Goal: Task Accomplishment & Management: Use online tool/utility

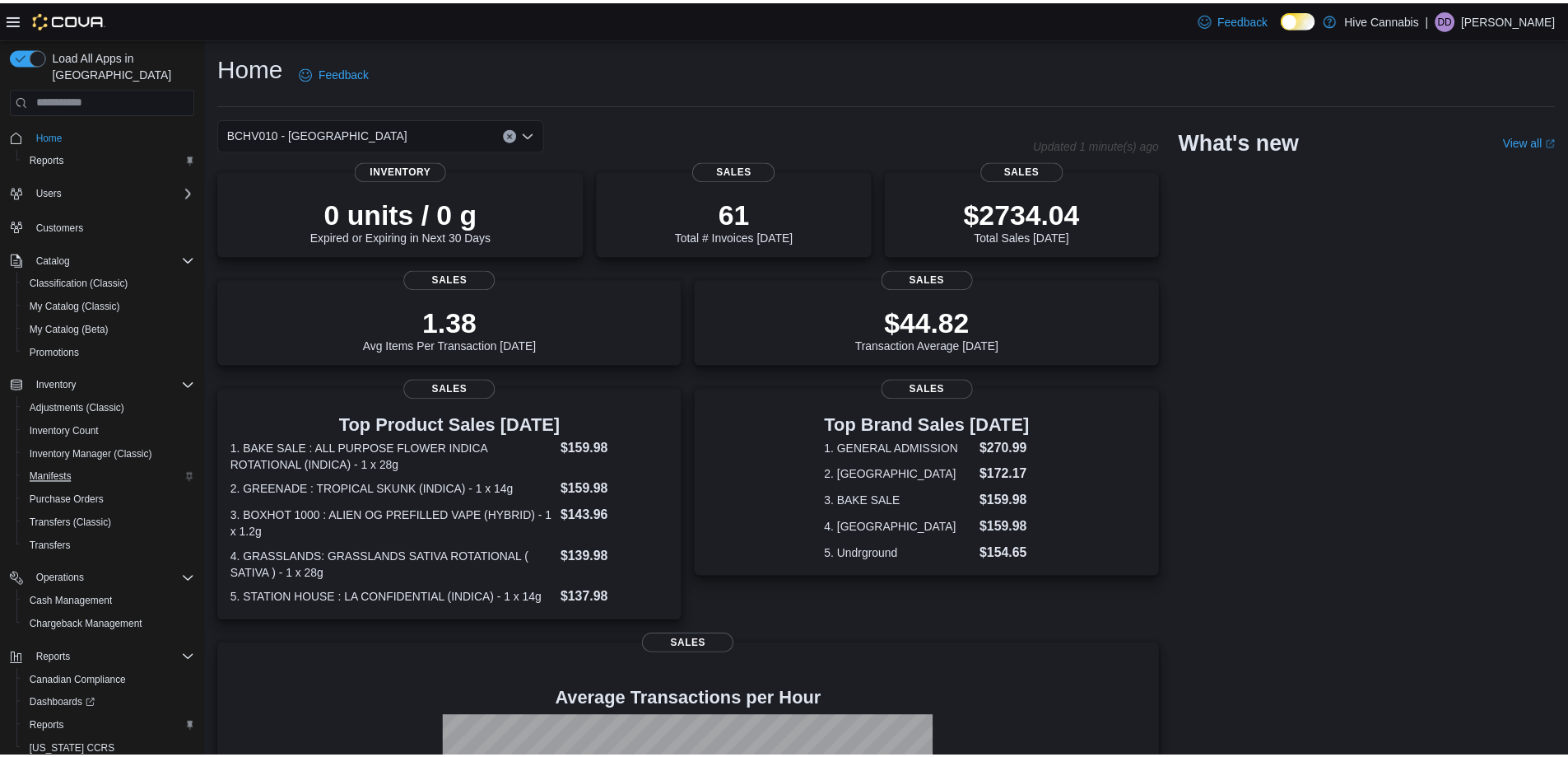
scroll to position [48, 0]
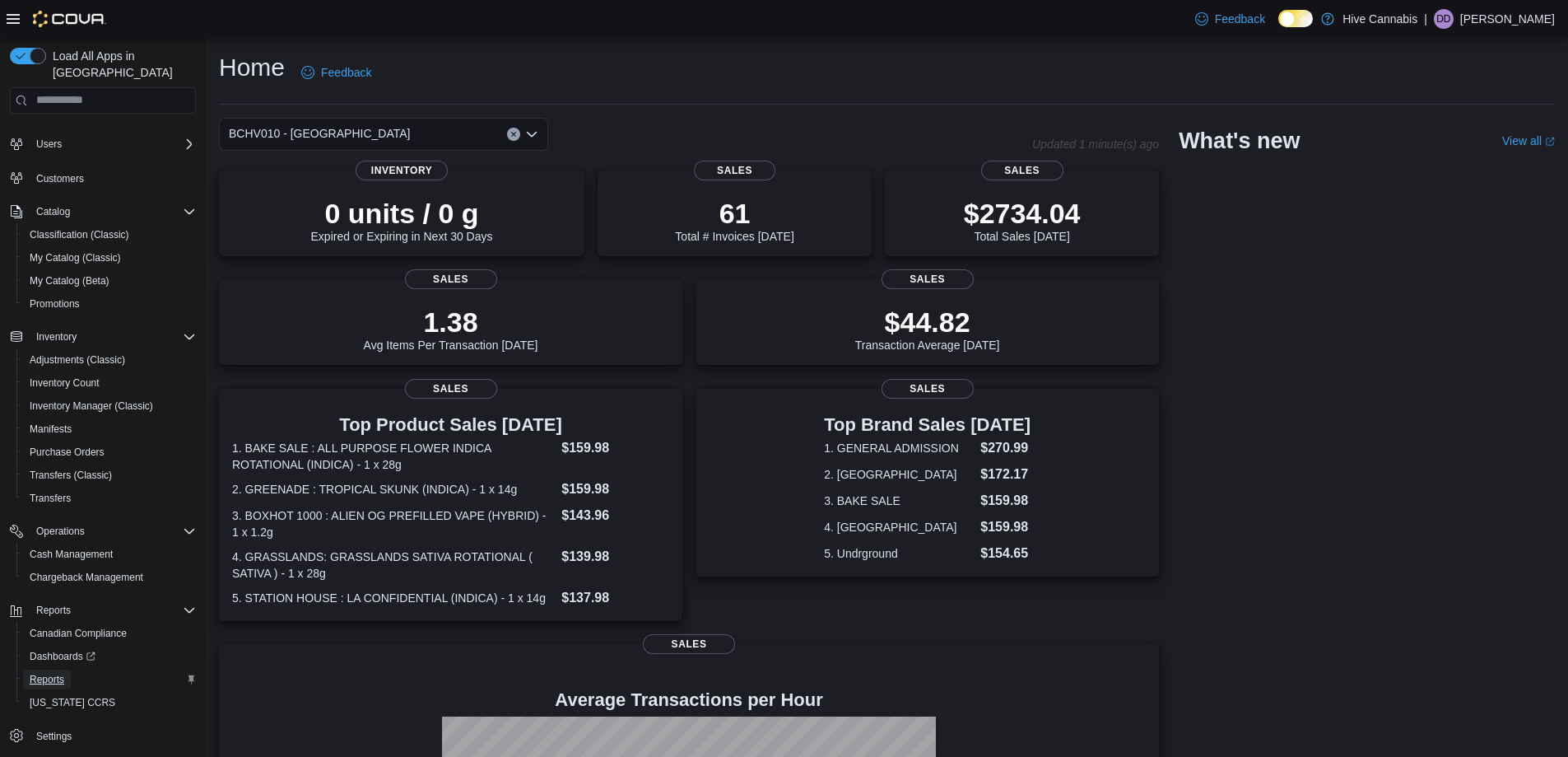
click at [55, 673] on span "Reports" at bounding box center [46, 679] width 34 height 13
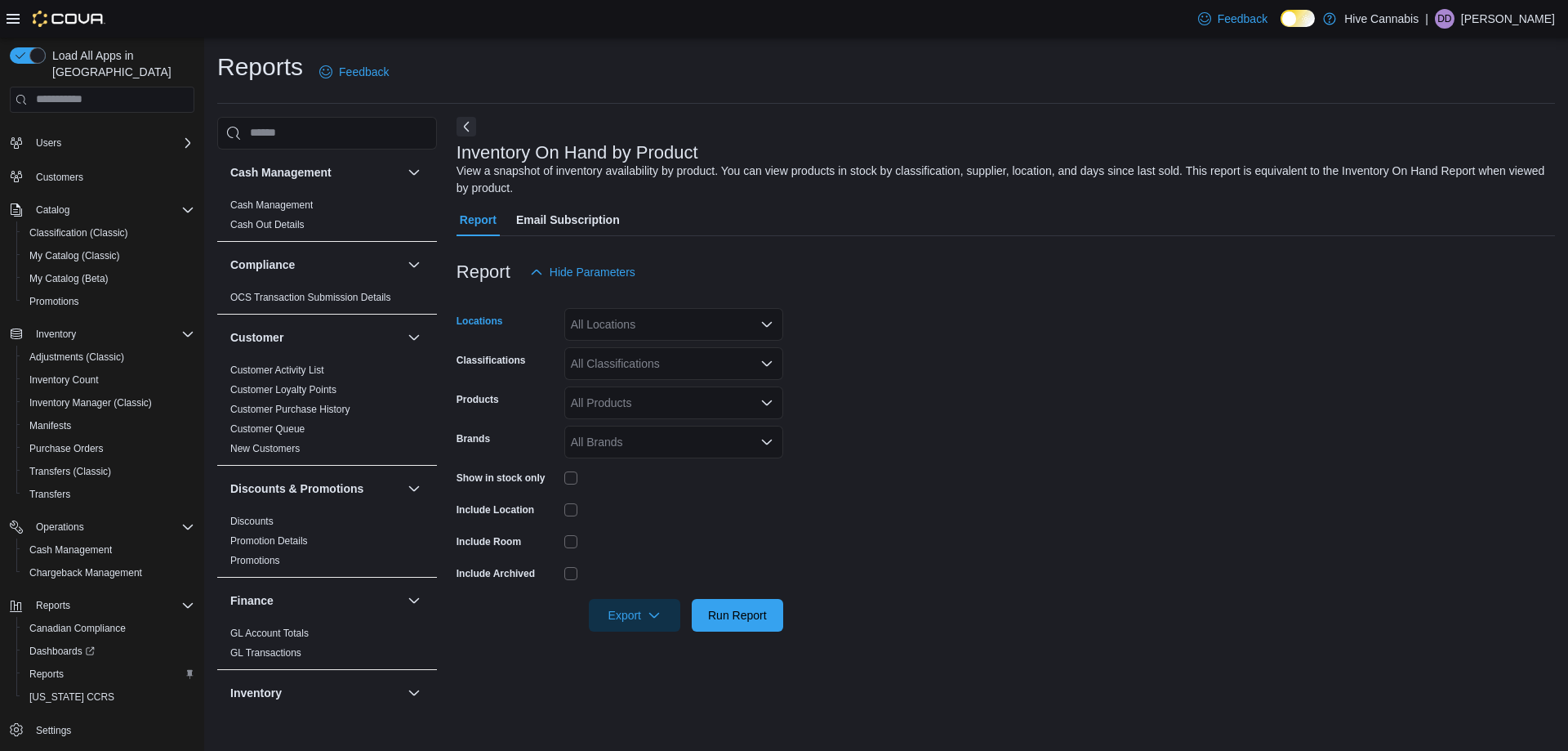
click at [631, 330] on div "All Locations" at bounding box center [674, 325] width 219 height 33
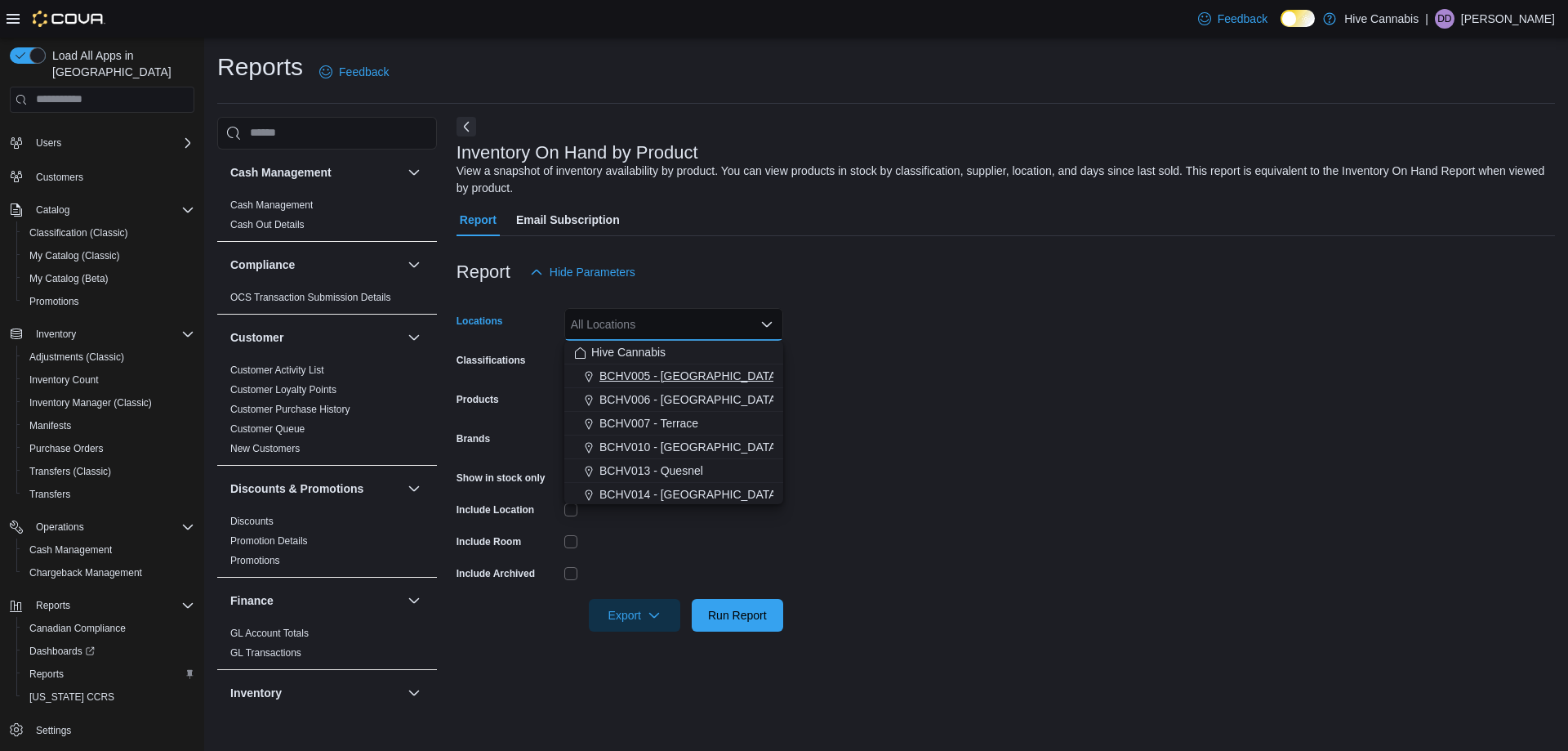
click at [659, 372] on span "BCHV005 - Fort St. John" at bounding box center [737, 375] width 274 height 16
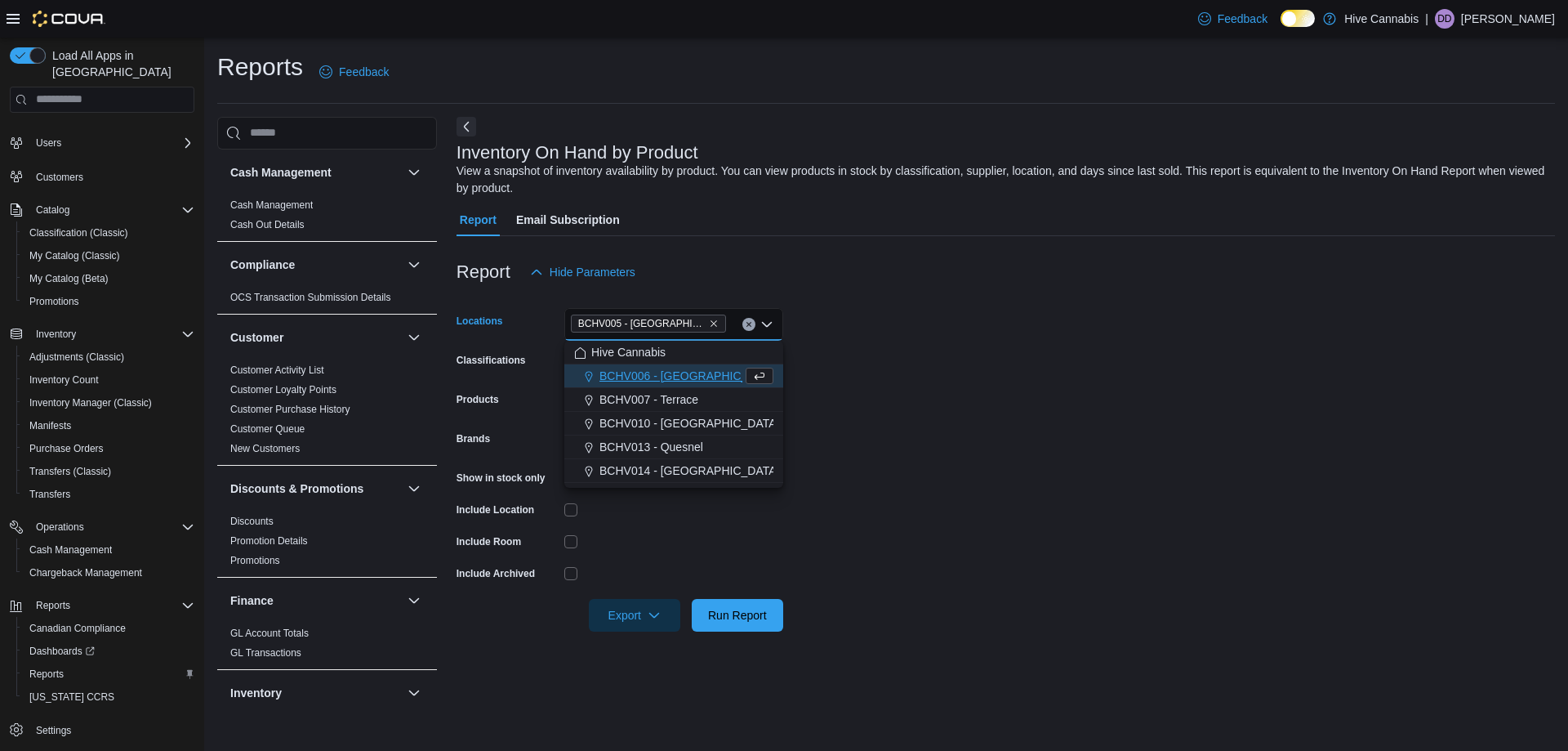
click at [874, 380] on form "Locations BCHV005 - Fort St. John Combo box. Selected. BCHV005 - Fort St. John.…" at bounding box center [1006, 460] width 1099 height 343
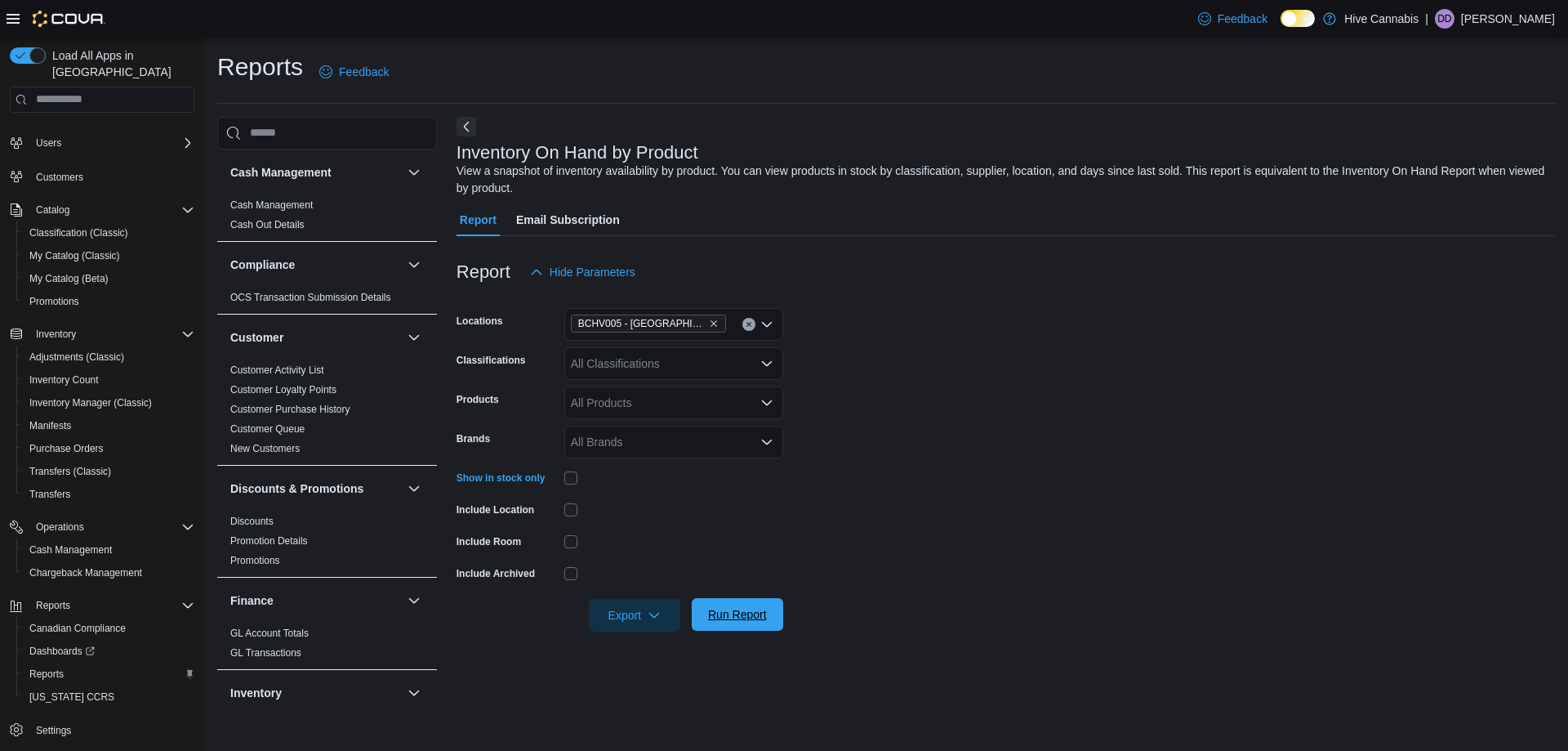
click at [741, 614] on span "Run Report" at bounding box center [737, 613] width 59 height 16
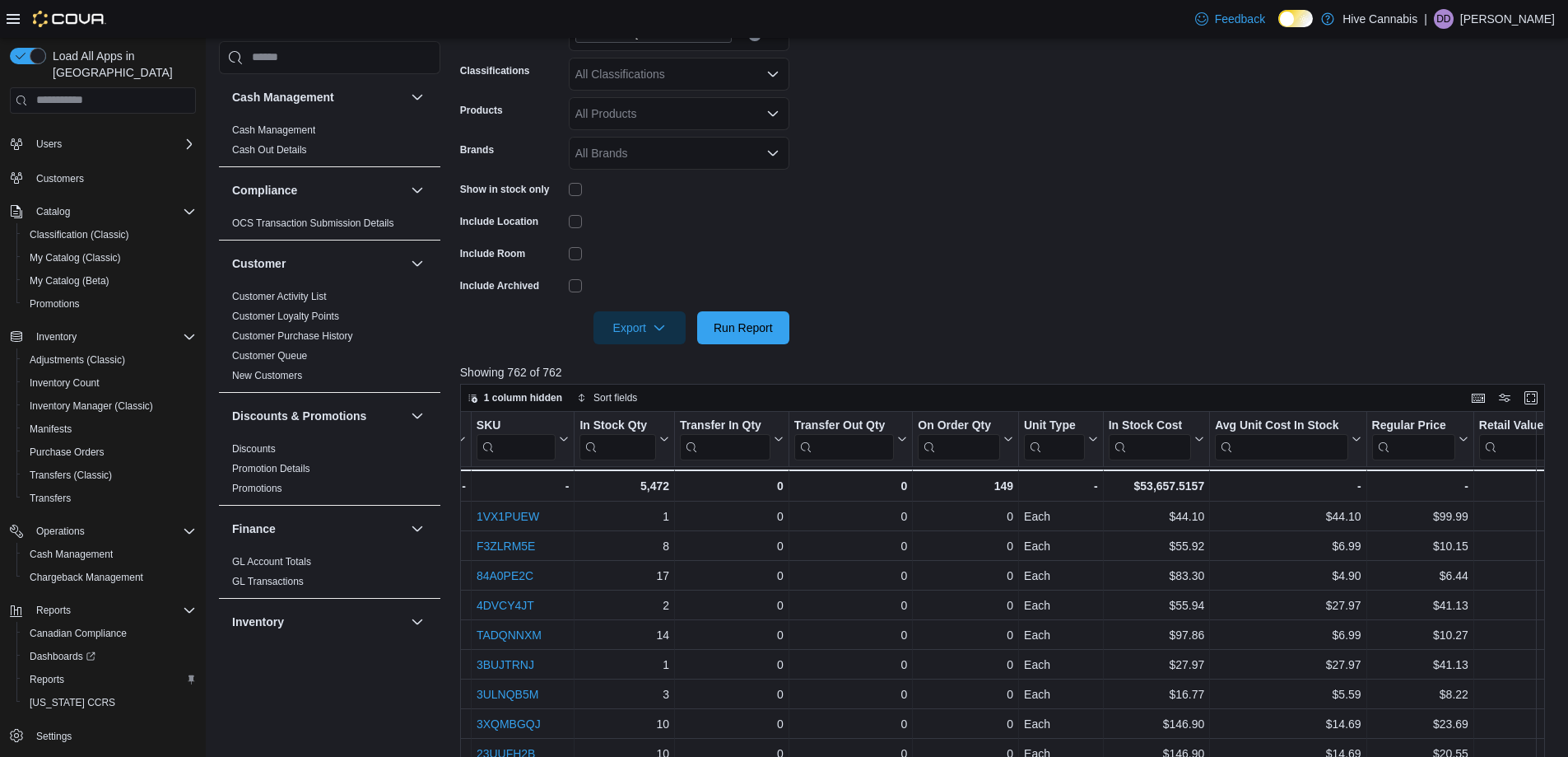
scroll to position [208, 0]
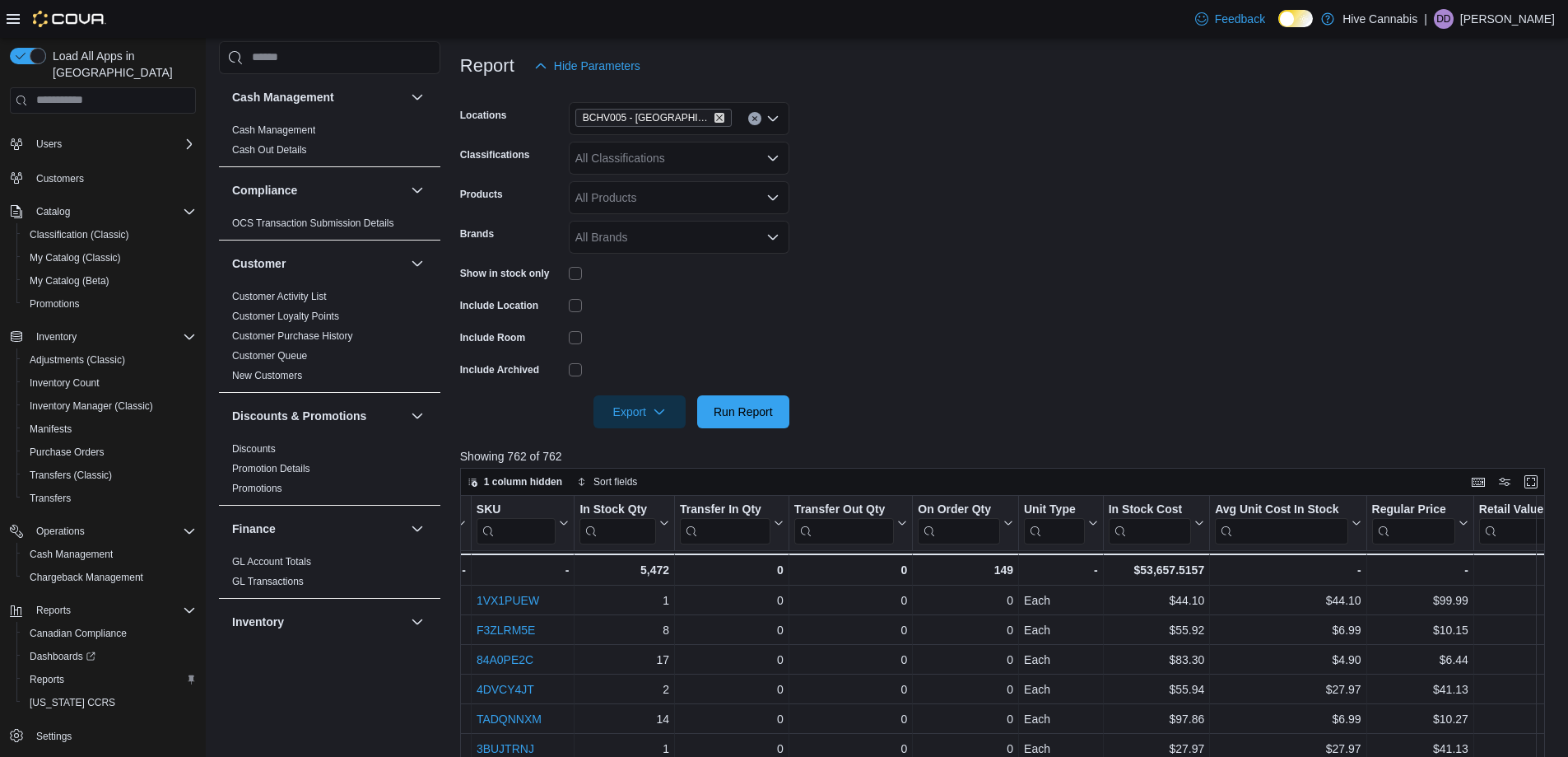
click at [715, 120] on icon "Remove BCHV005 - Fort St. John from selection in this group" at bounding box center [720, 117] width 10 height 10
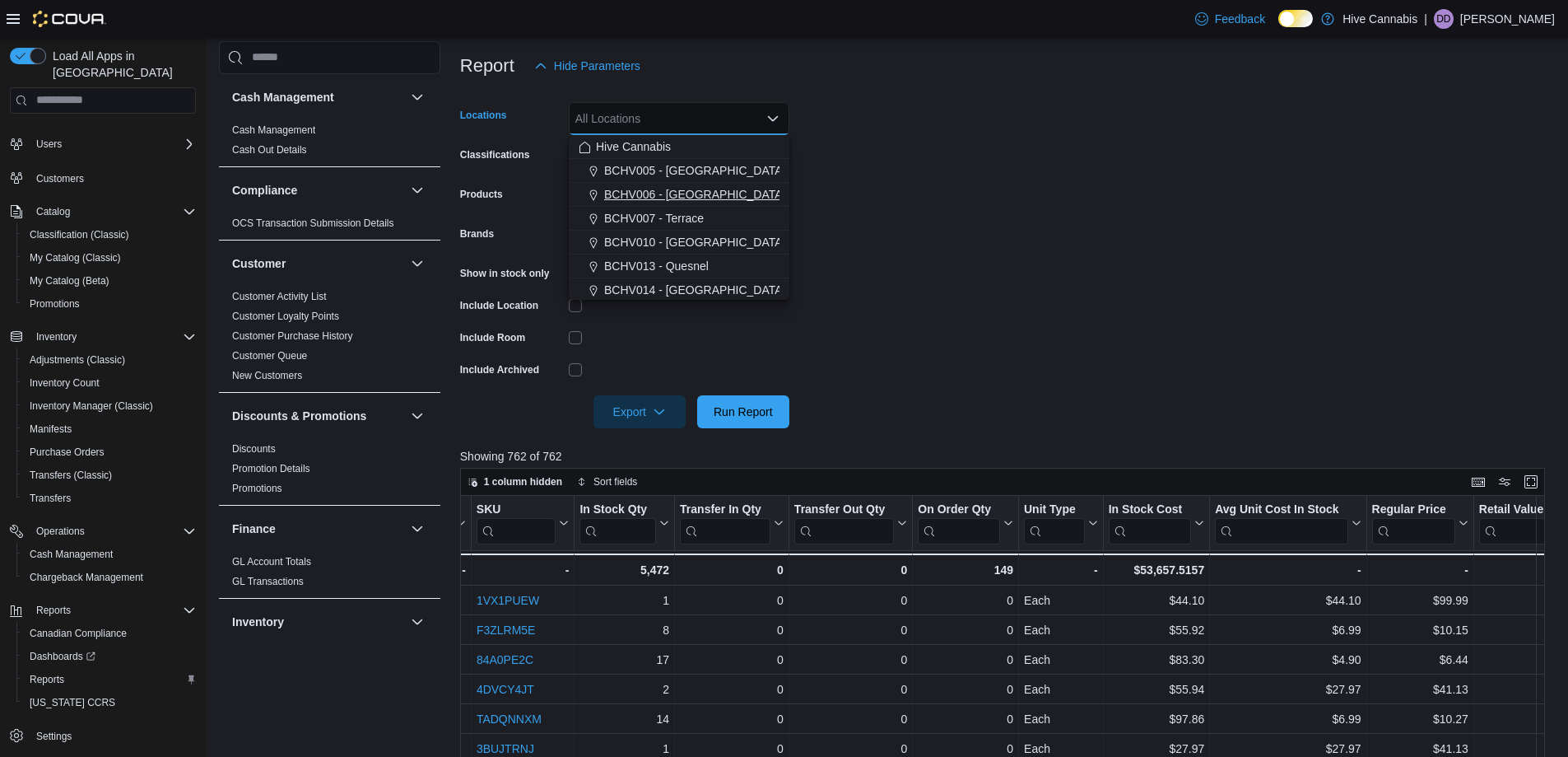
click at [637, 192] on span "BCHV006 - Vernon" at bounding box center [694, 193] width 181 height 17
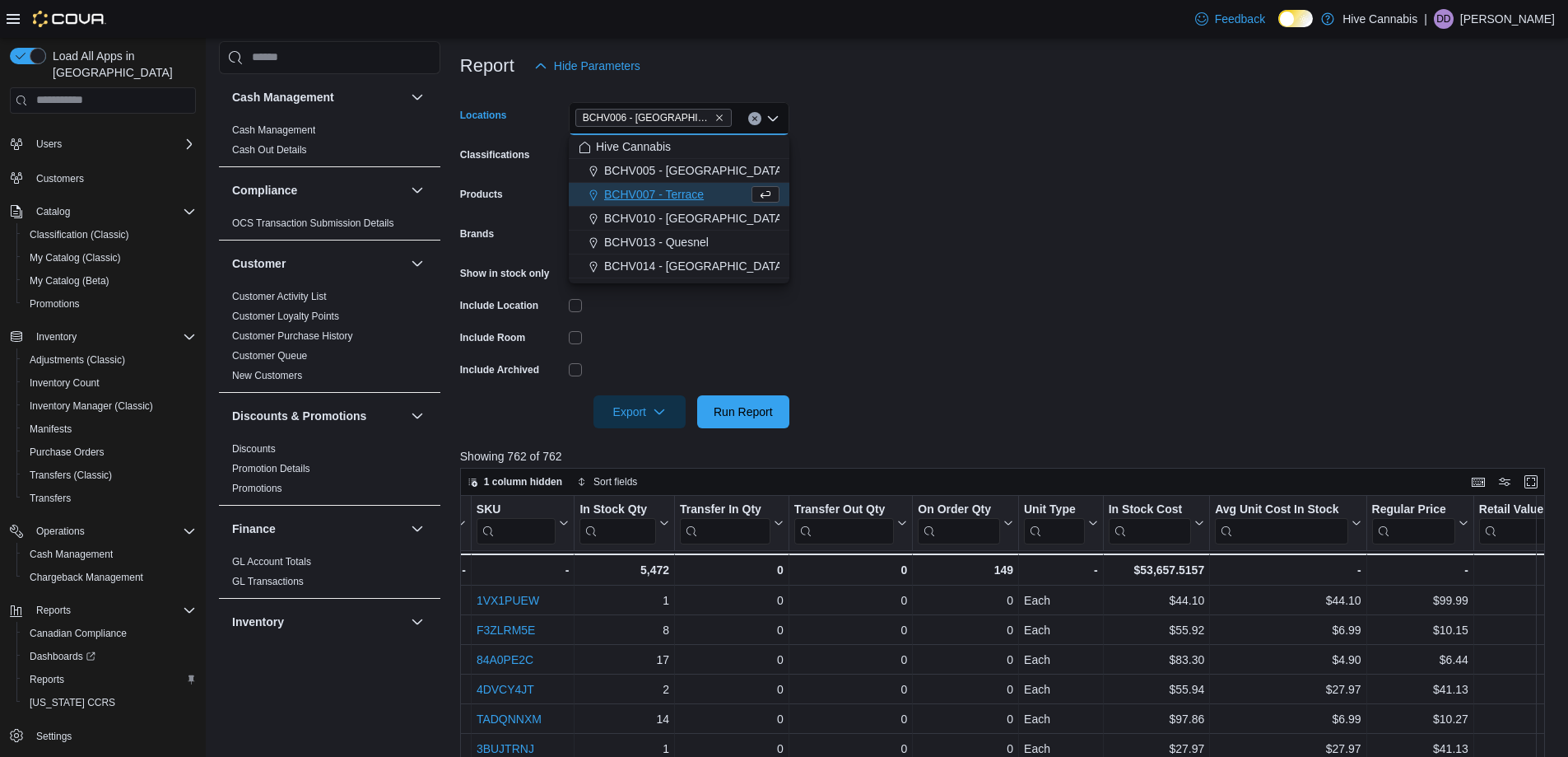
click at [989, 217] on form "Locations BCHV006 - Vernon Combo box. Selected. BCHV006 - Vernon. Press Backspa…" at bounding box center [1008, 255] width 1096 height 346
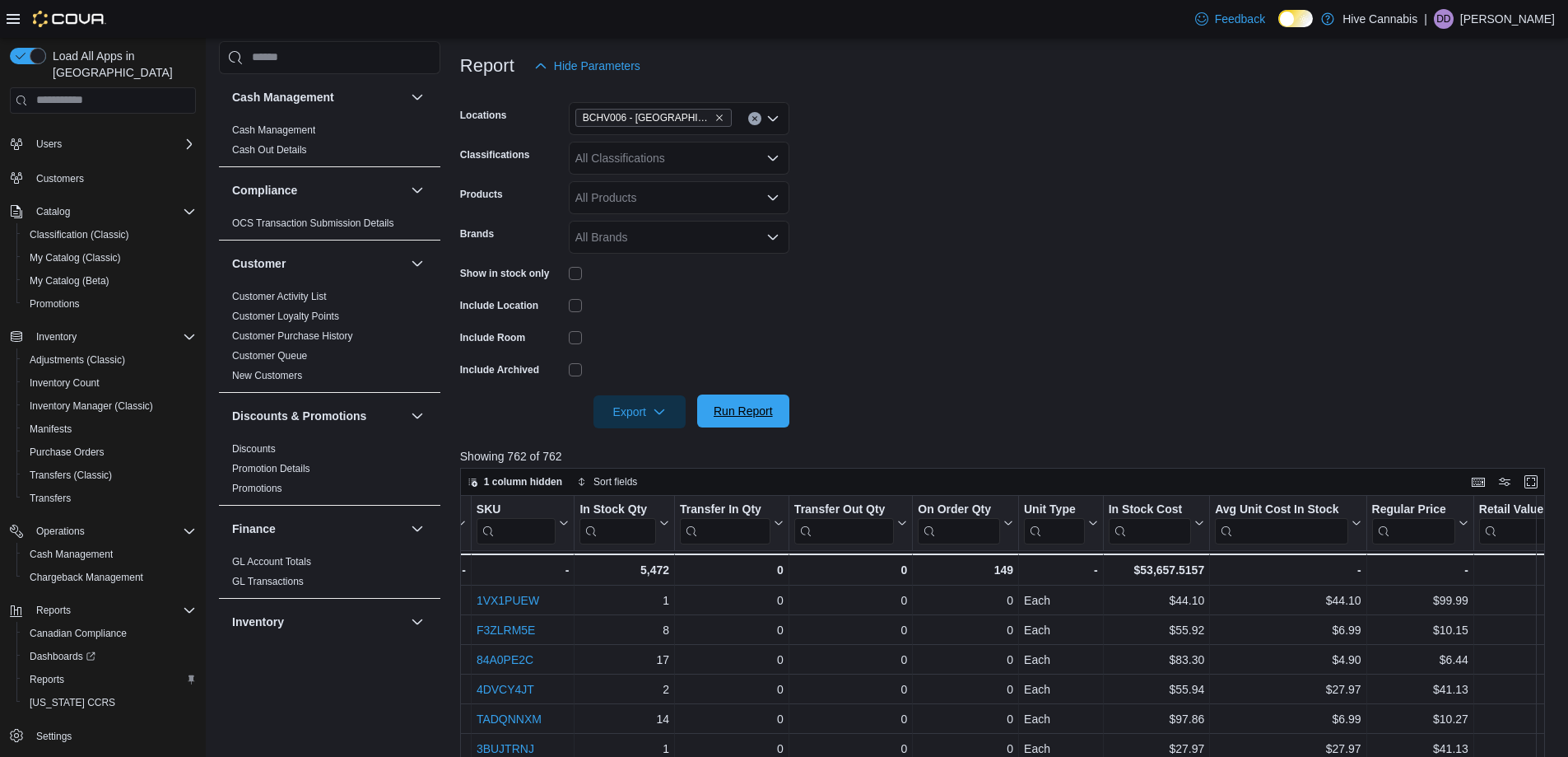
click at [752, 417] on span "Run Report" at bounding box center [743, 410] width 60 height 17
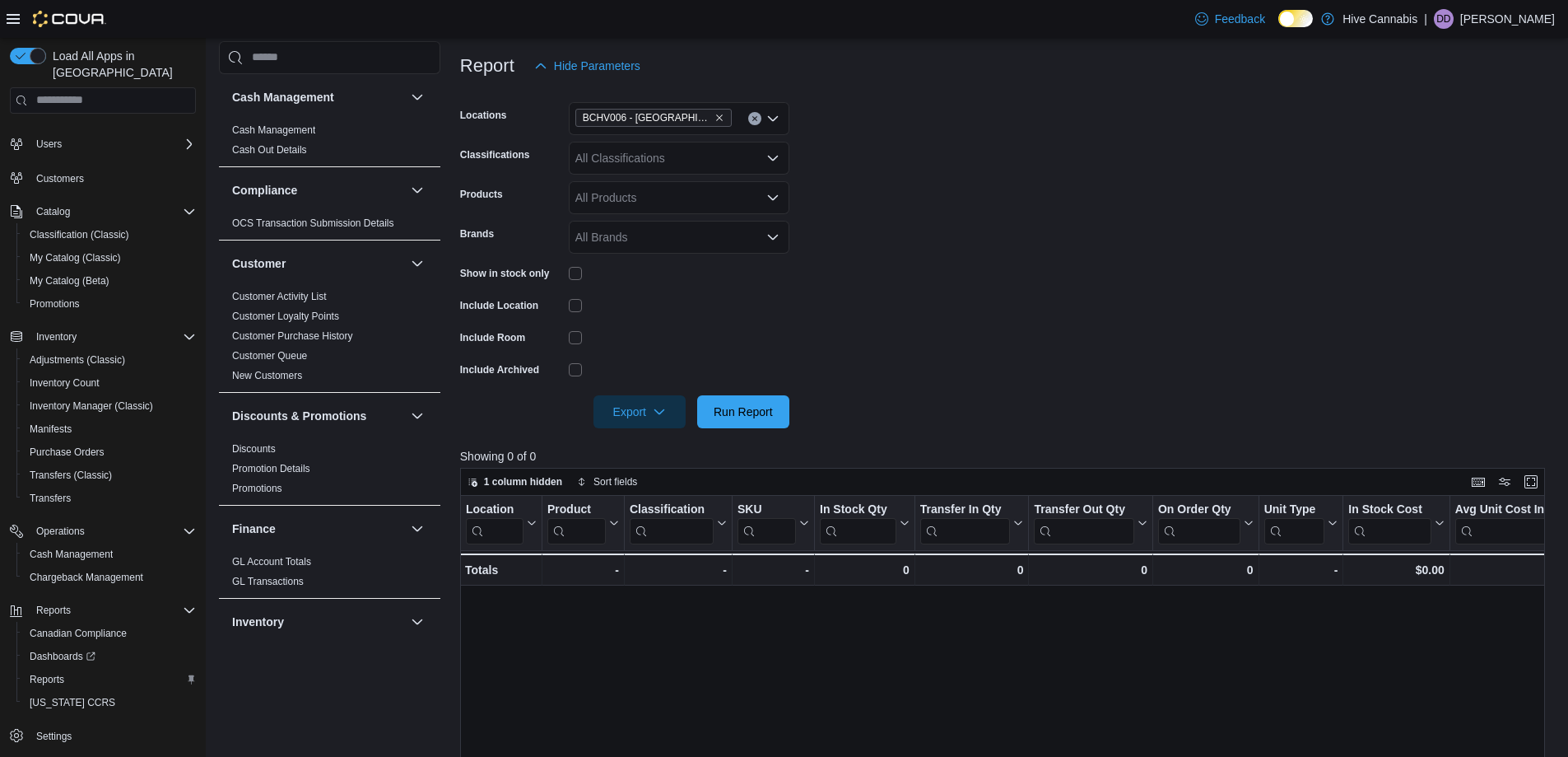
scroll to position [126, 0]
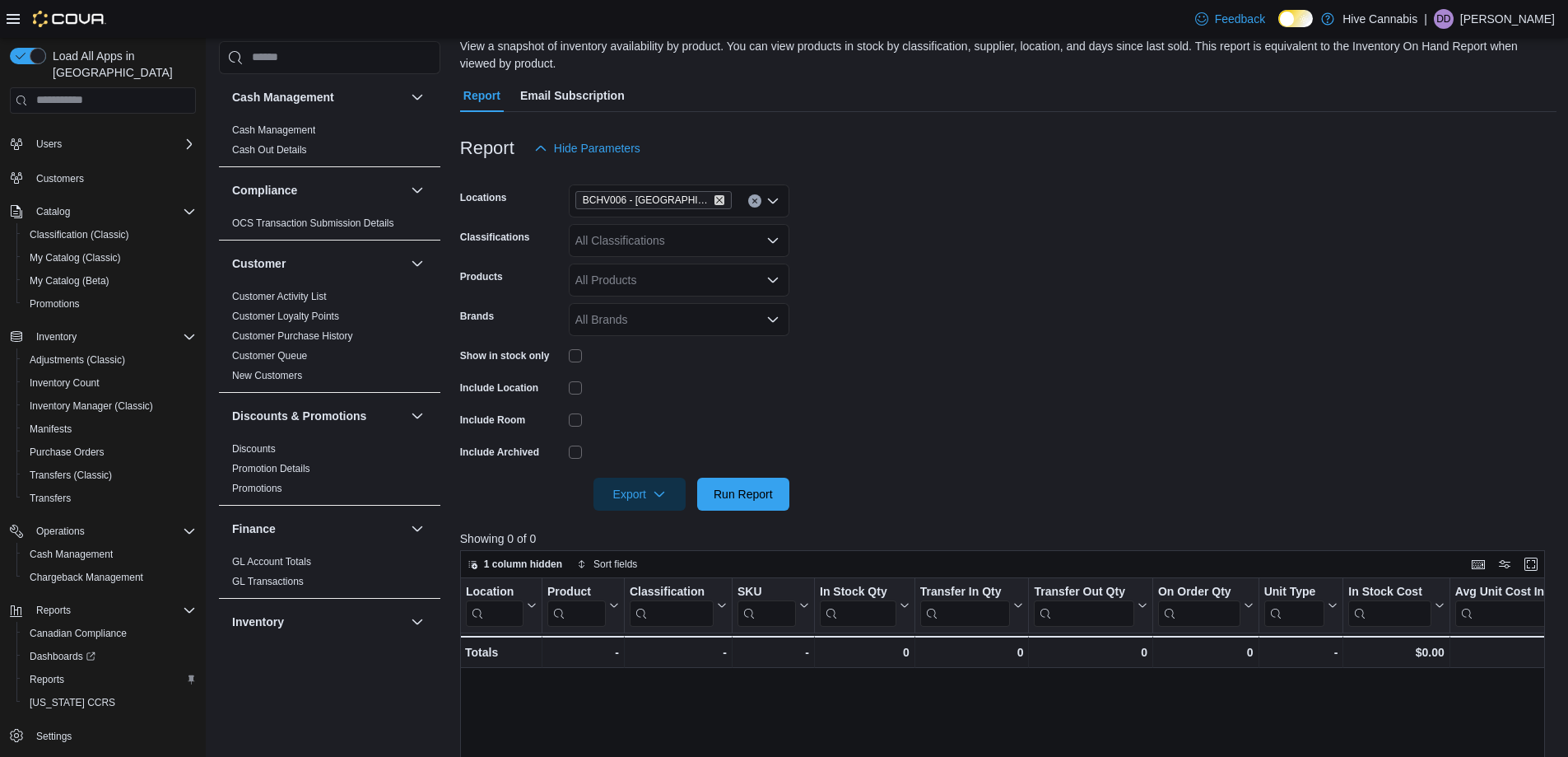
click at [716, 198] on icon "Remove BCHV006 - Vernon from selection in this group" at bounding box center [719, 199] width 7 height 7
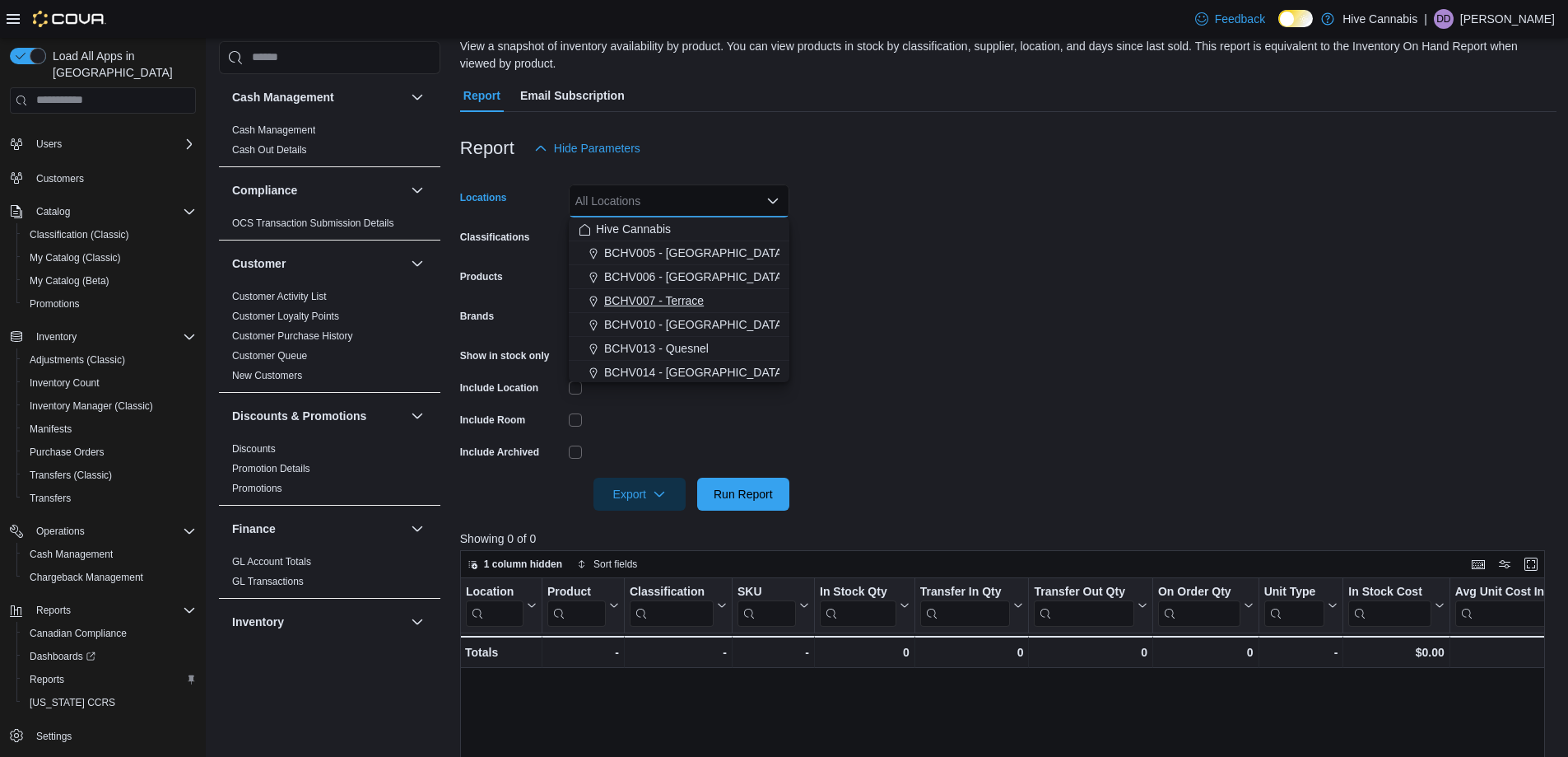
click at [671, 302] on span "BCHV007 - Terrace" at bounding box center [654, 300] width 100 height 17
click at [901, 285] on form "Locations BCHV007 - Terrace Combo box. Selected. BCHV007 - Terrace. Press Backs…" at bounding box center [1008, 338] width 1096 height 346
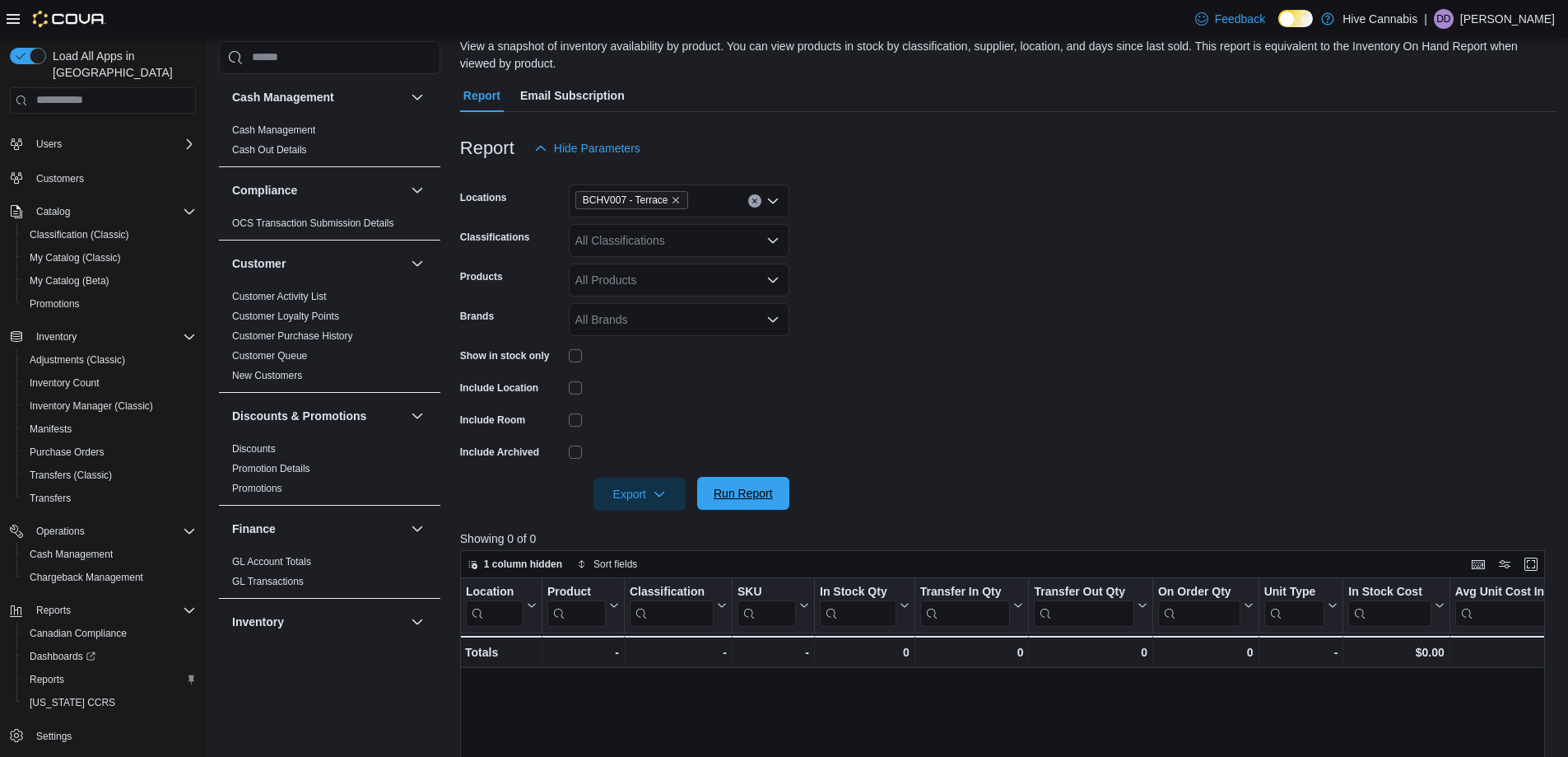
click at [743, 505] on span "Run Report" at bounding box center [743, 493] width 72 height 33
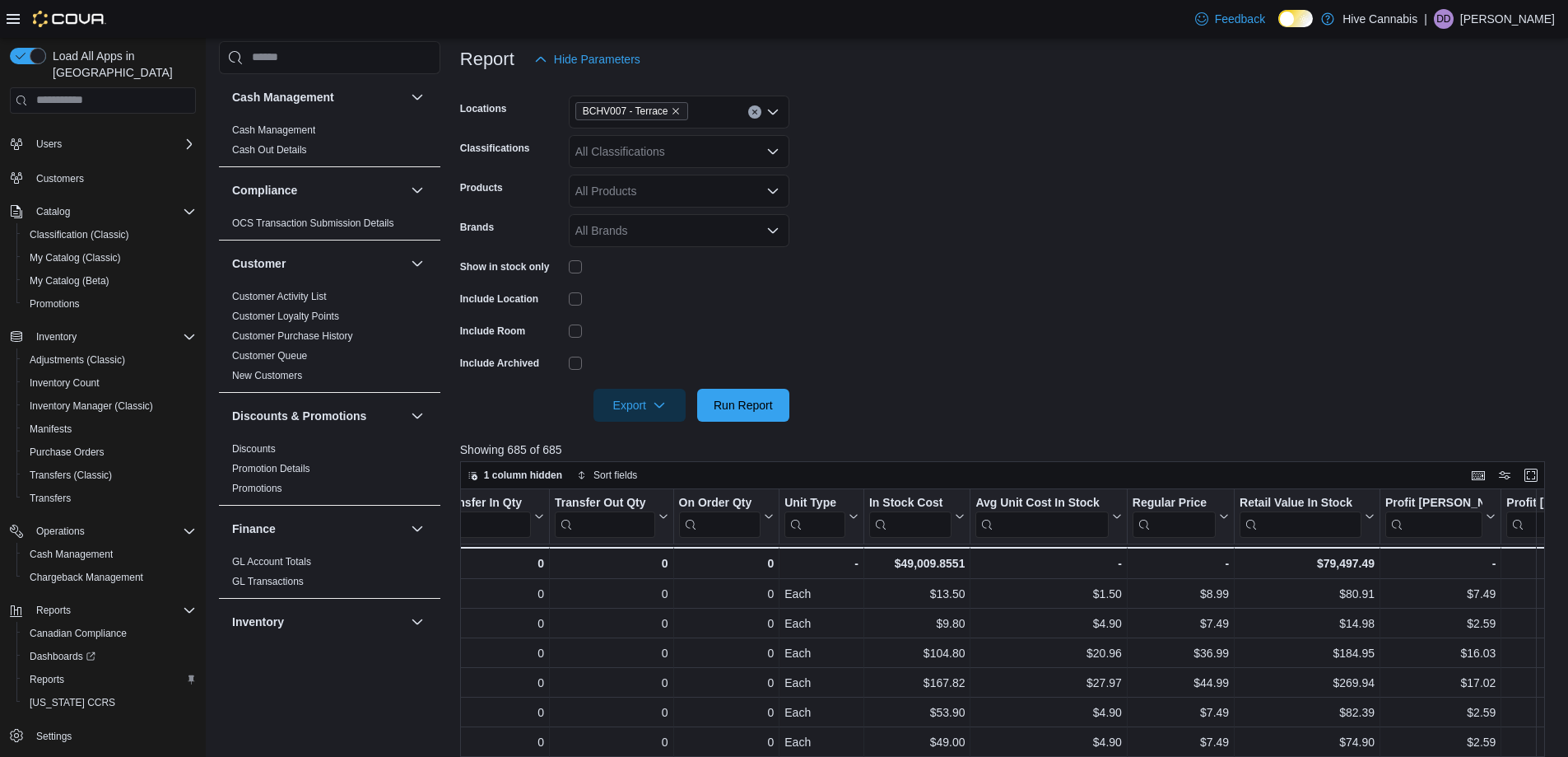
scroll to position [208, 0]
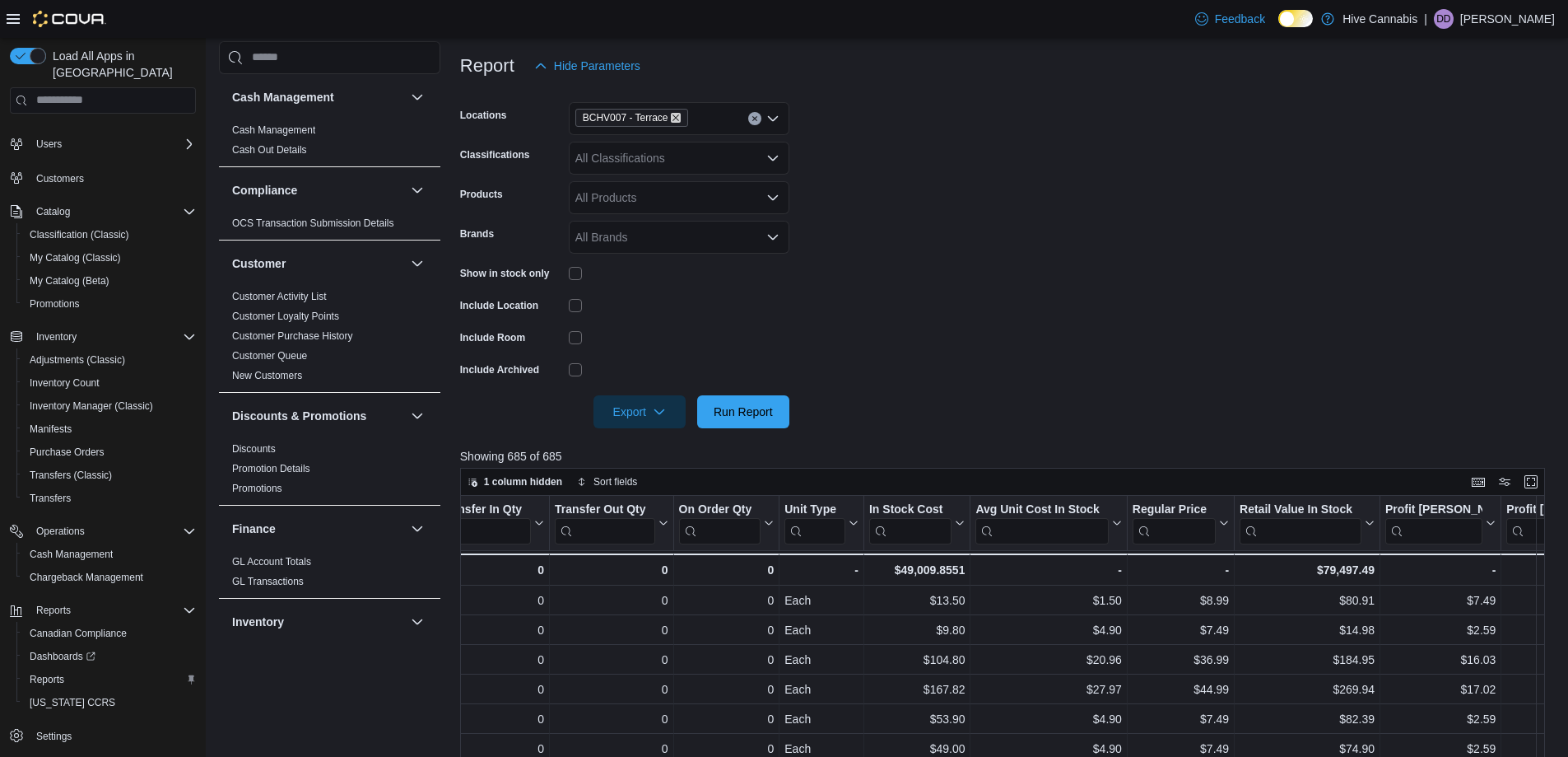
click at [675, 117] on icon "Remove BCHV007 - Terrace from selection in this group" at bounding box center [676, 117] width 7 height 7
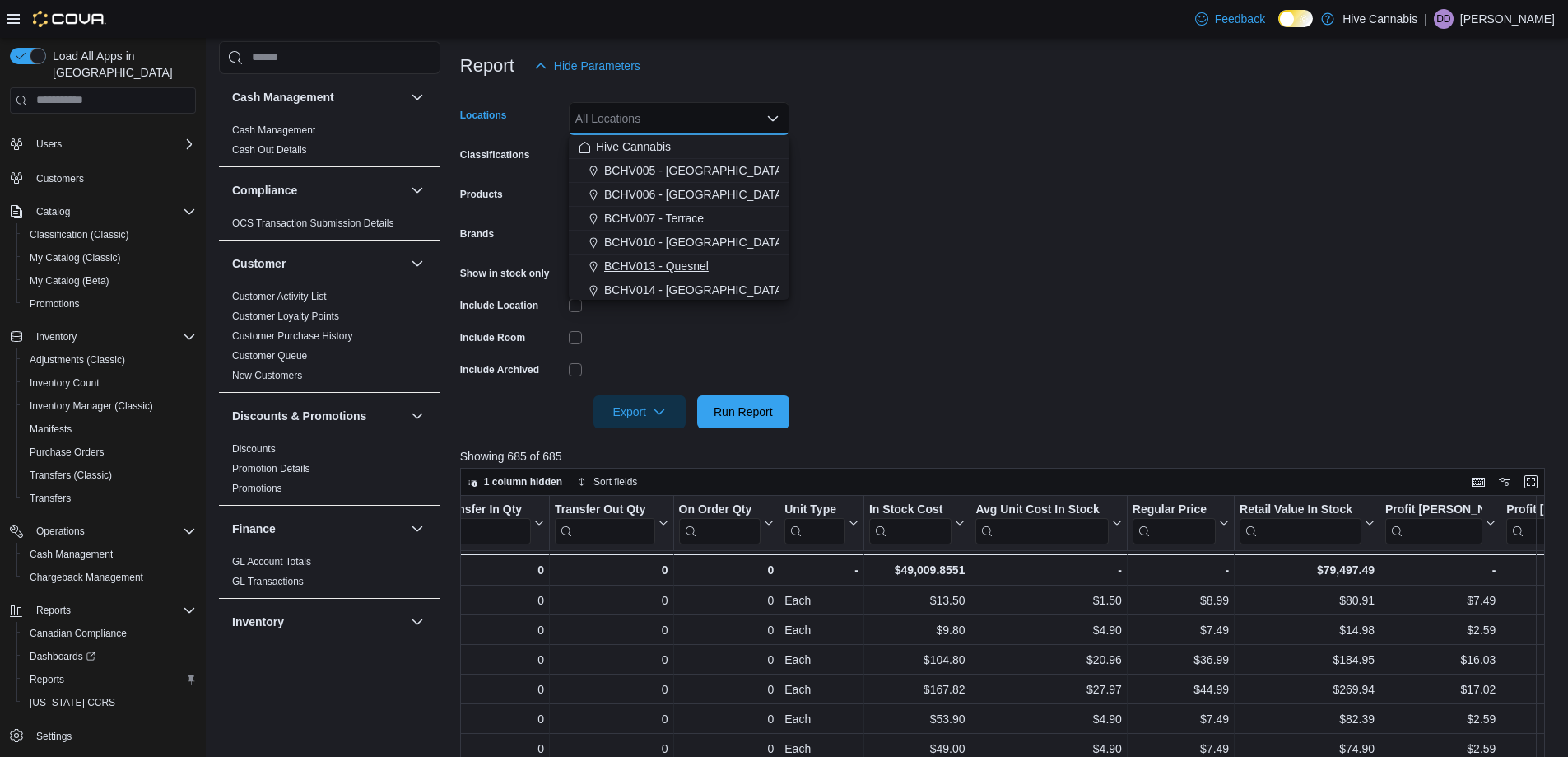
click at [688, 259] on span "BCHV013 - Quesnel" at bounding box center [656, 266] width 104 height 17
click at [918, 183] on form "Locations BCHV013 - Quesnel Combo box. Selected. BCHV013 - Quesnel. Press Backs…" at bounding box center [1008, 255] width 1096 height 346
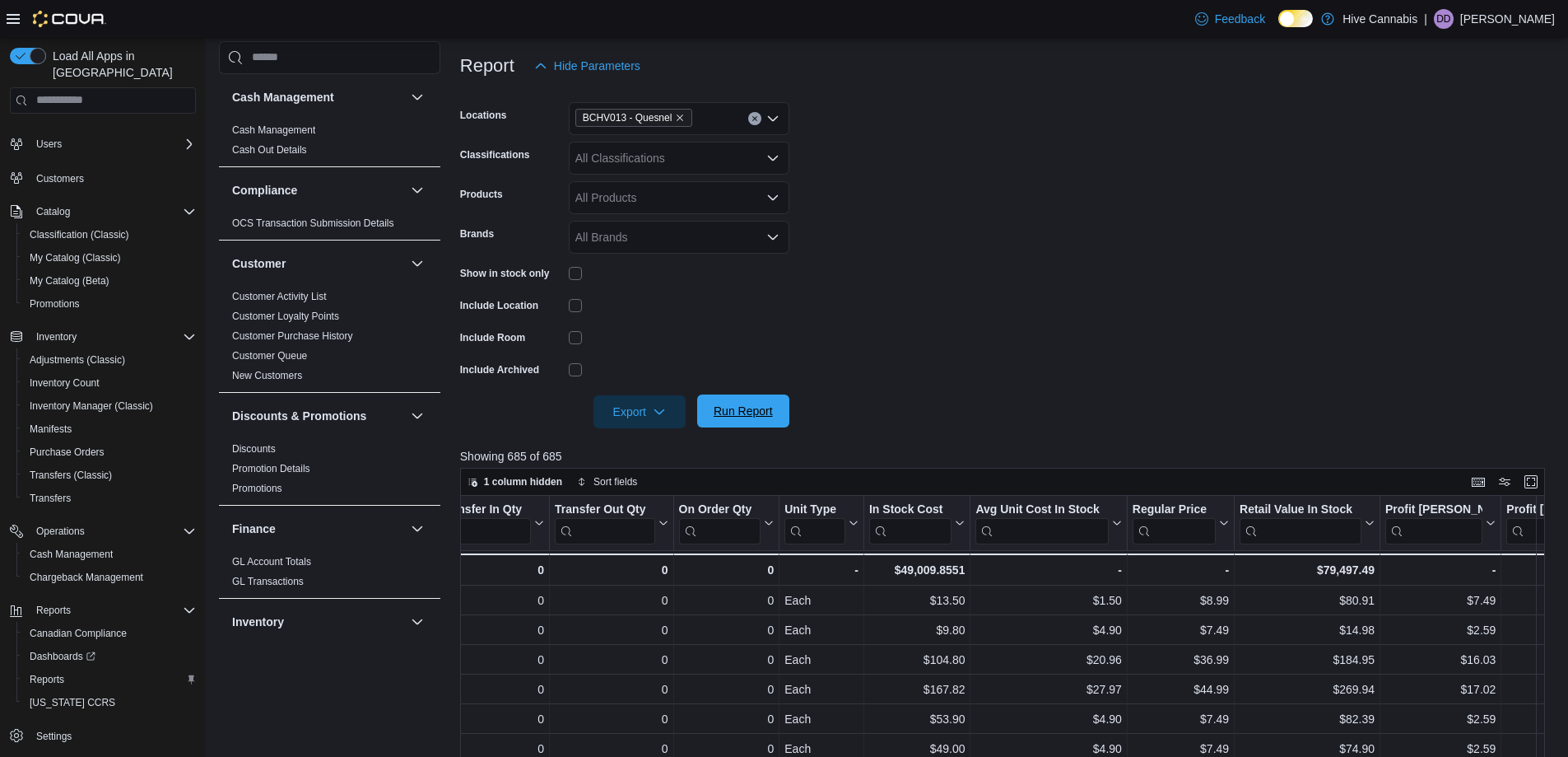
click at [753, 418] on span "Run Report" at bounding box center [743, 410] width 60 height 17
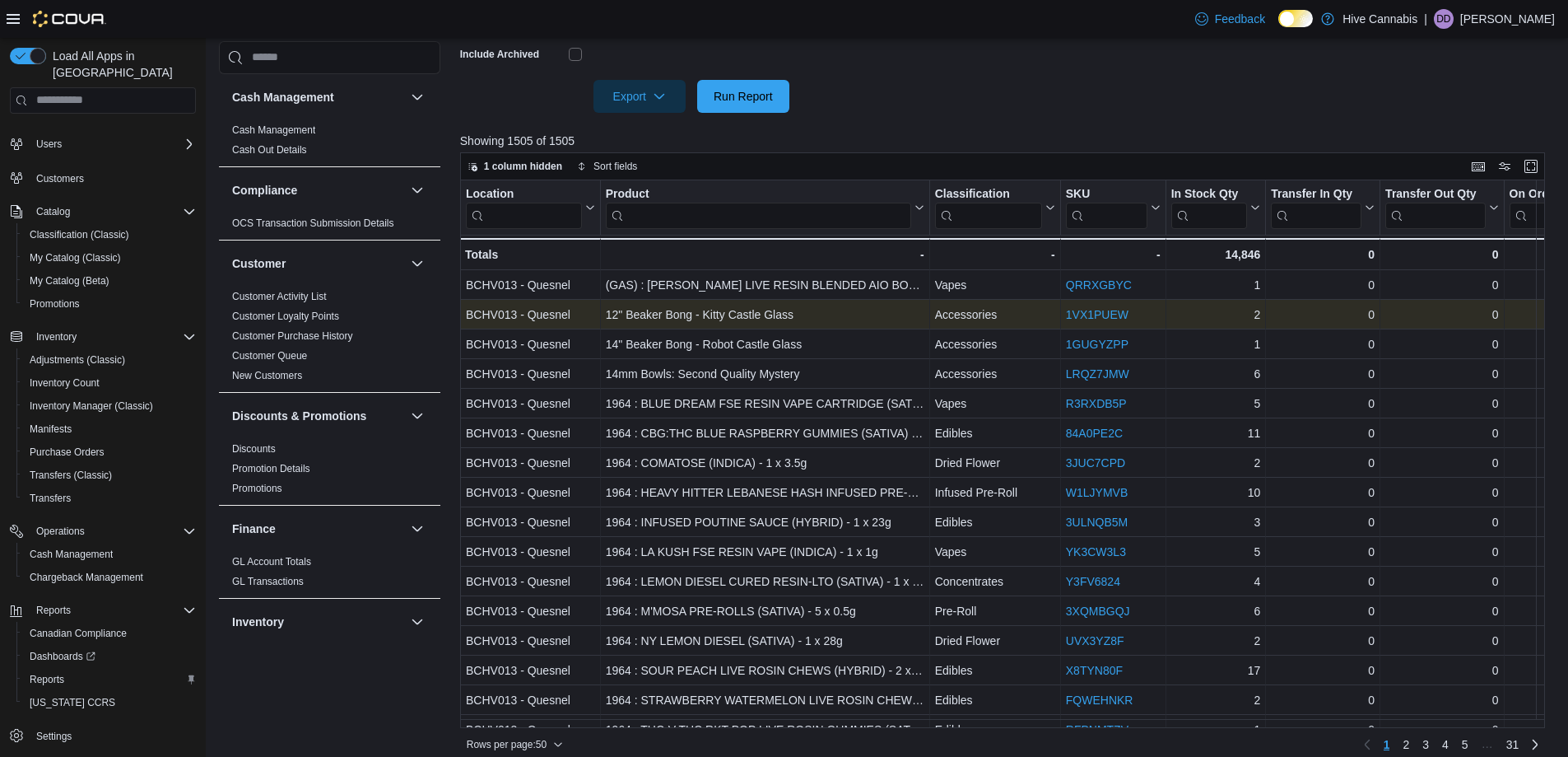
scroll to position [537, 0]
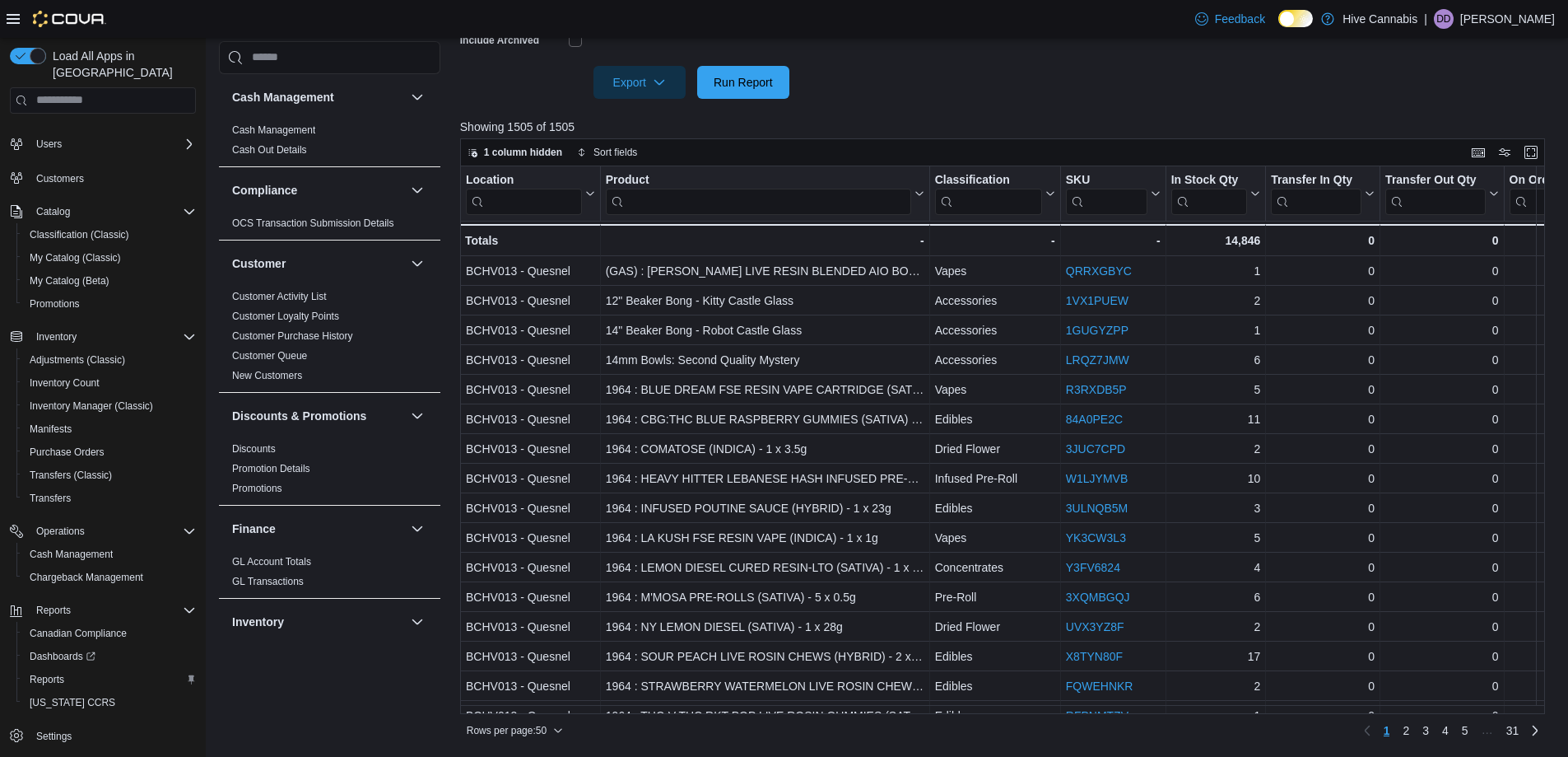
drag, startPoint x: 752, startPoint y: 715, endPoint x: 999, endPoint y: 741, distance: 248.4
click at [1013, 746] on div "Reports Feedback Cash Management Cash Management Cash Out Details Compliance OC…" at bounding box center [887, 128] width 1364 height 1256
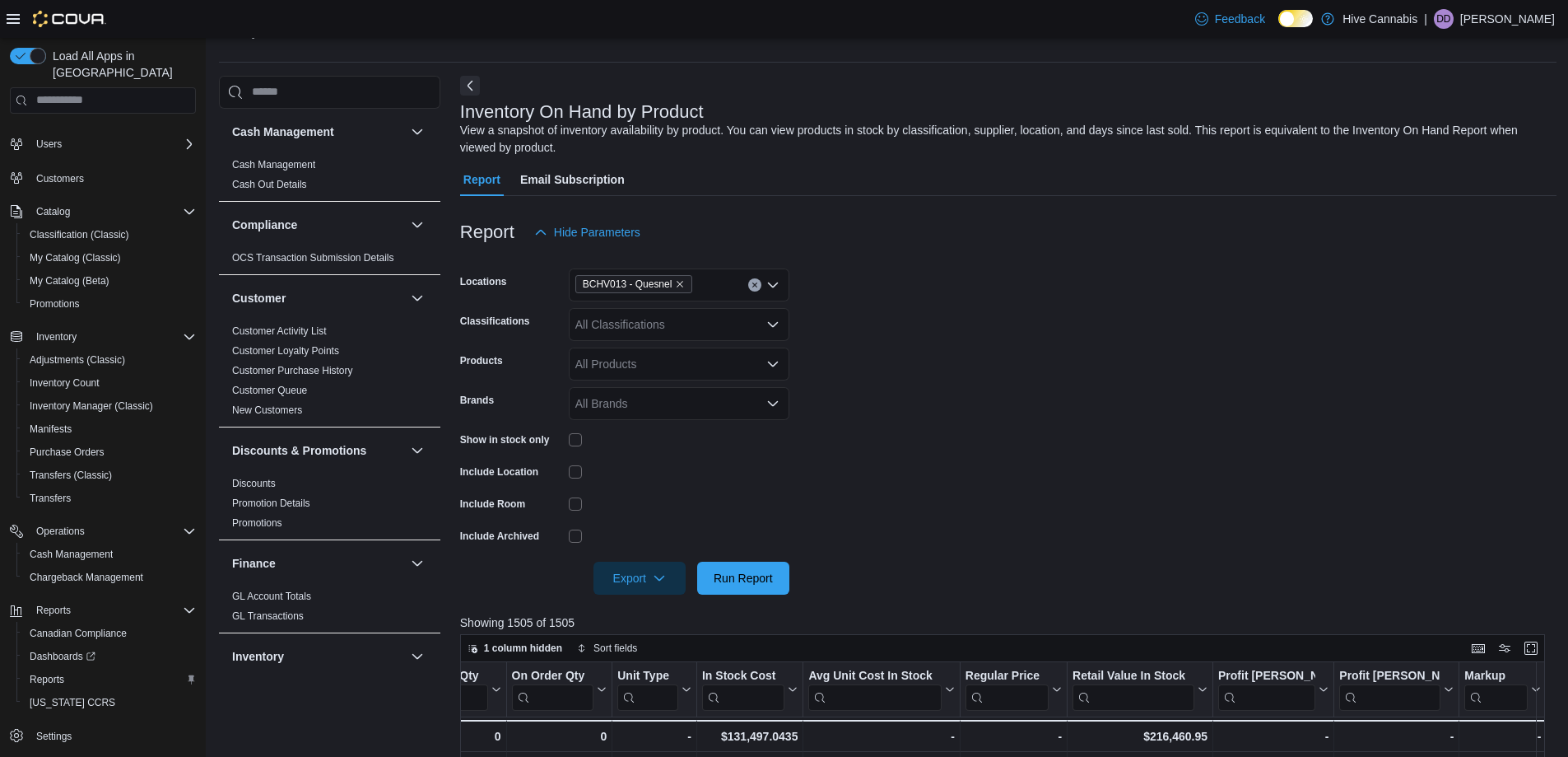
scroll to position [0, 0]
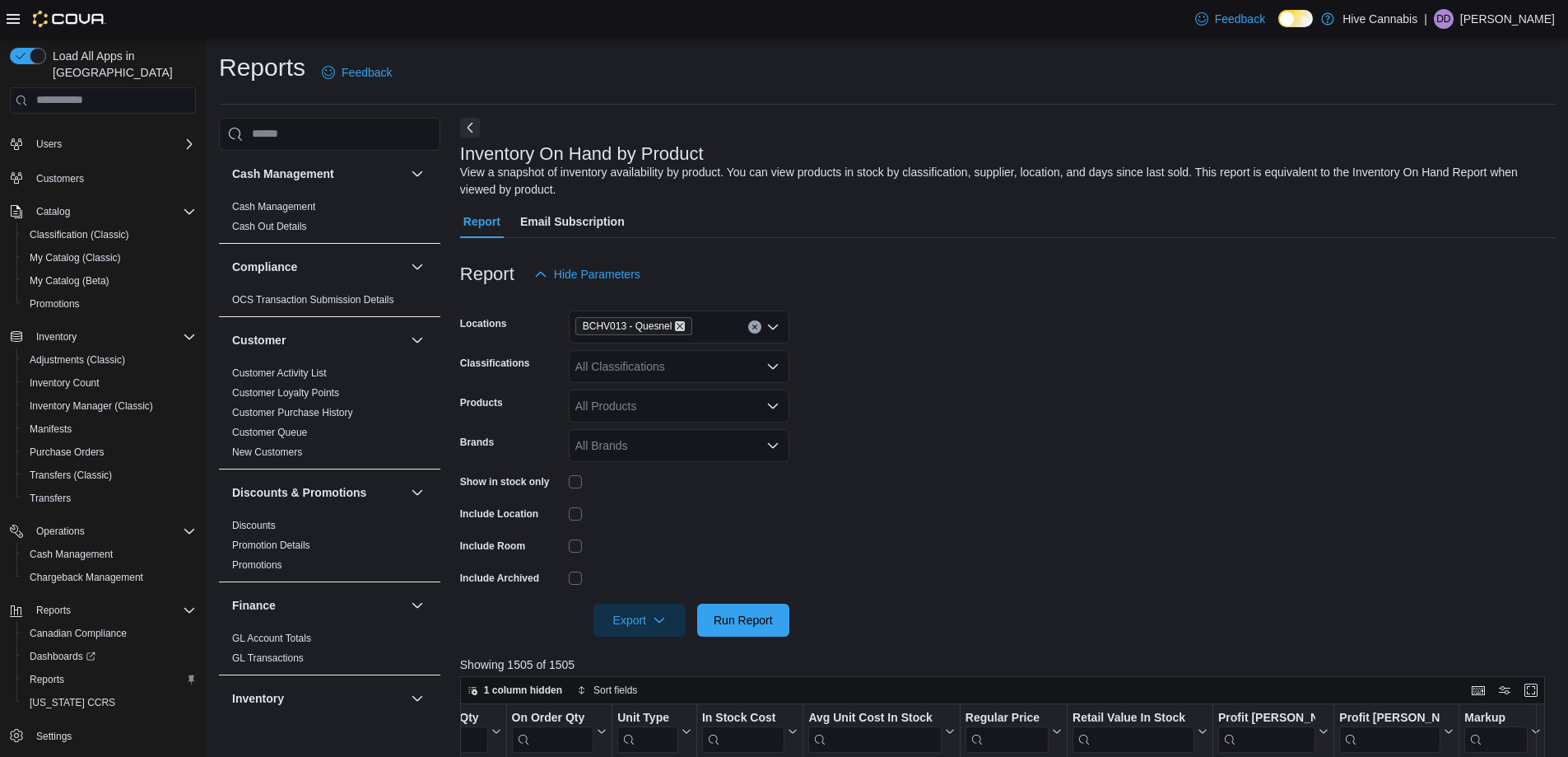
click at [675, 327] on icon "Remove BCHV013 - Quesnel from selection in this group" at bounding box center [680, 326] width 10 height 10
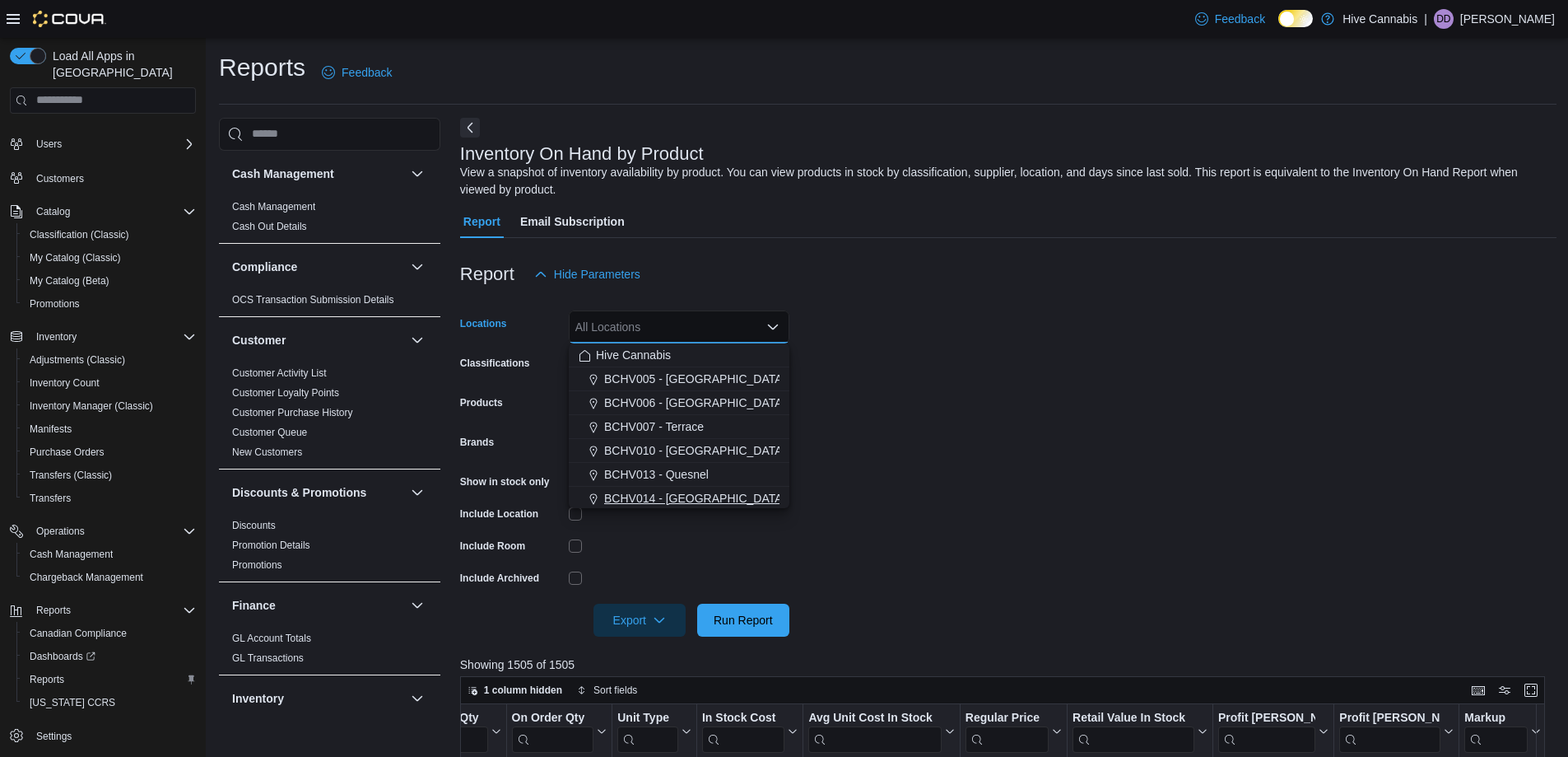
click at [682, 495] on span "BCHV014 - Abbotsford" at bounding box center [694, 498] width 181 height 17
click at [910, 476] on form "Locations BCHV014 - Abbotsford Combo box. Selected. BCHV014 - Abbotsford. Press…" at bounding box center [1008, 464] width 1096 height 346
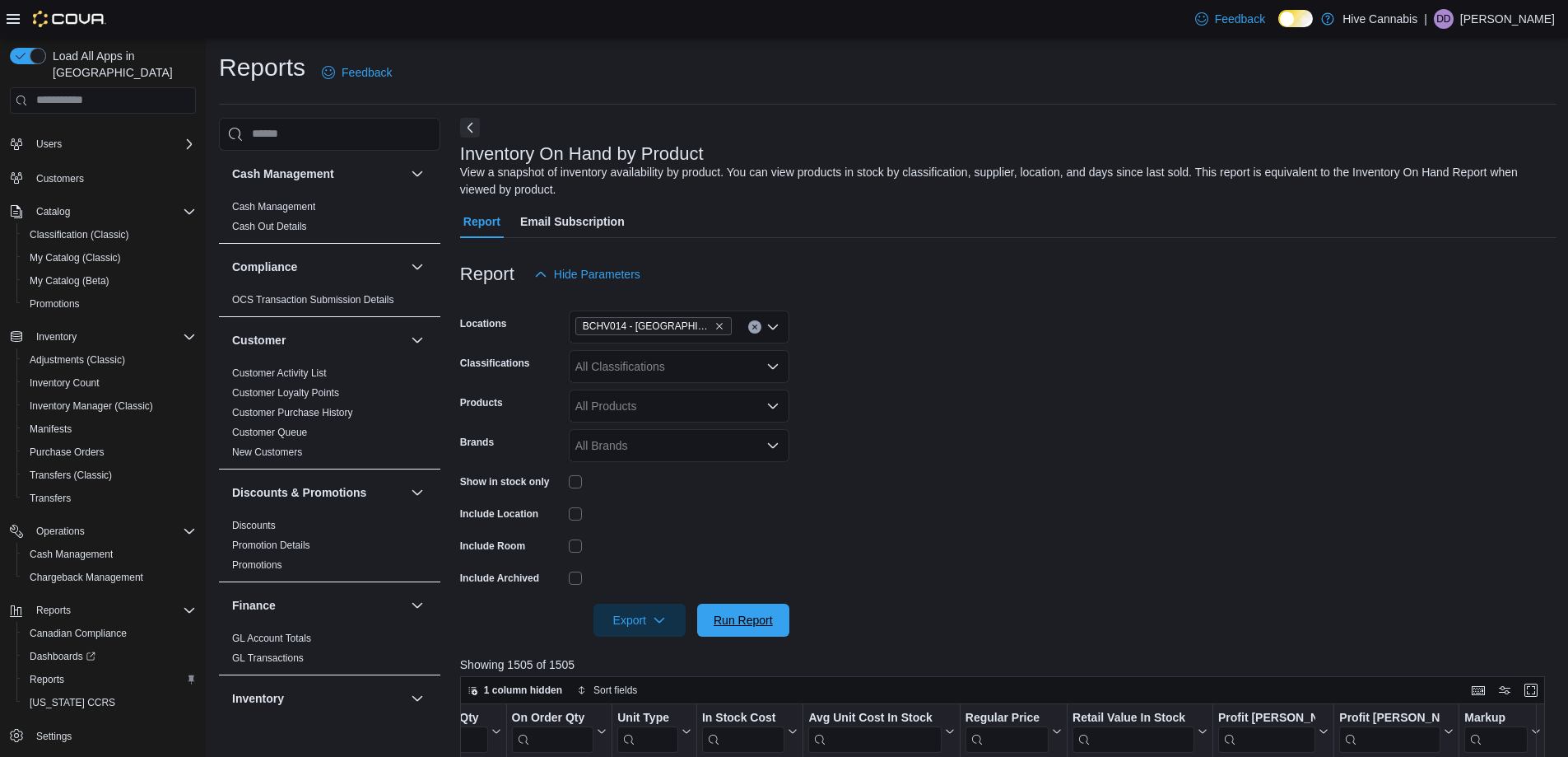
drag, startPoint x: 745, startPoint y: 618, endPoint x: 845, endPoint y: 493, distance: 160.1
click at [745, 617] on span "Run Report" at bounding box center [743, 619] width 60 height 17
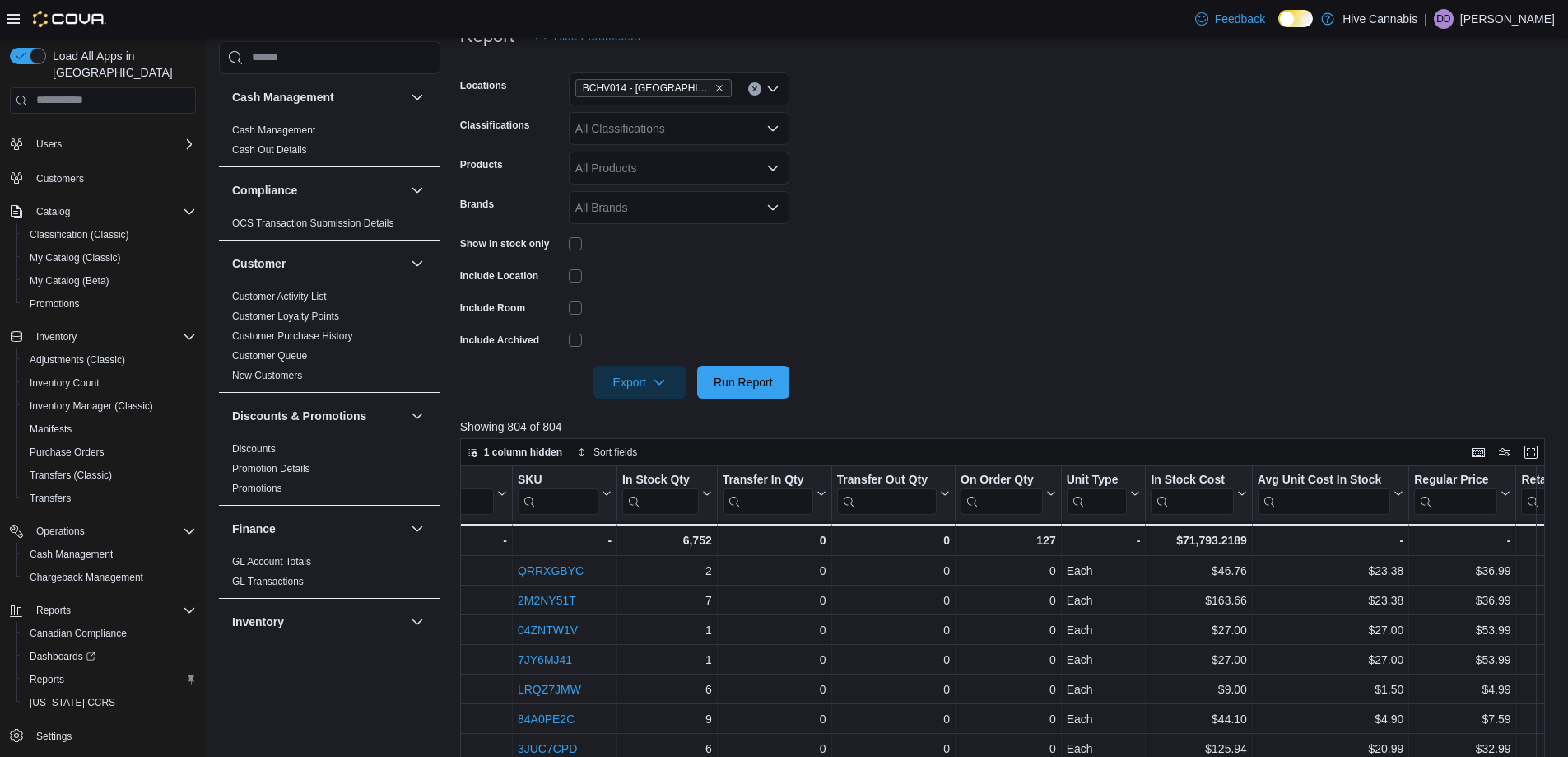
scroll to position [208, 0]
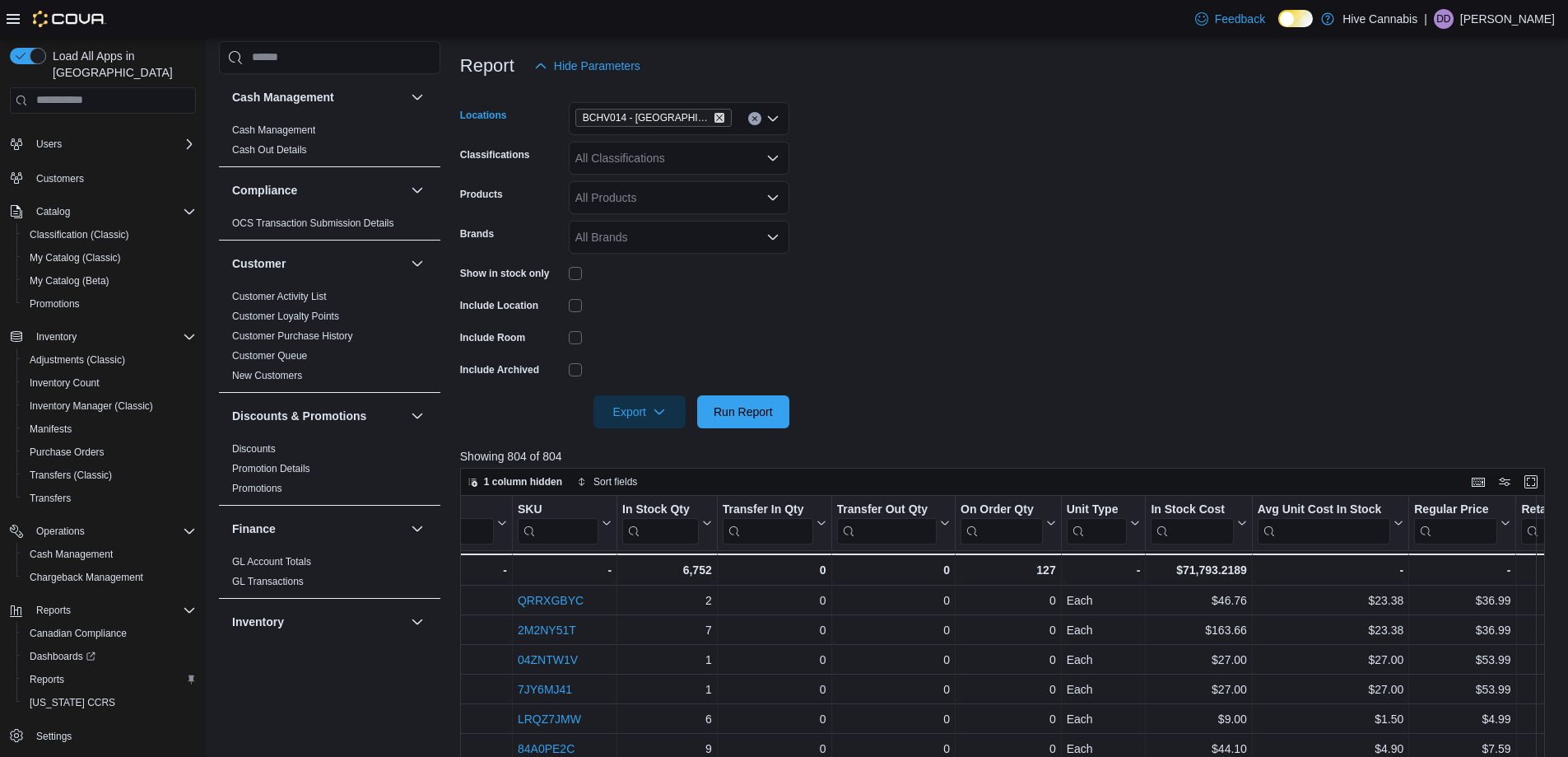
click at [715, 115] on icon "Remove BCHV014 - Abbotsford from selection in this group" at bounding box center [720, 117] width 10 height 10
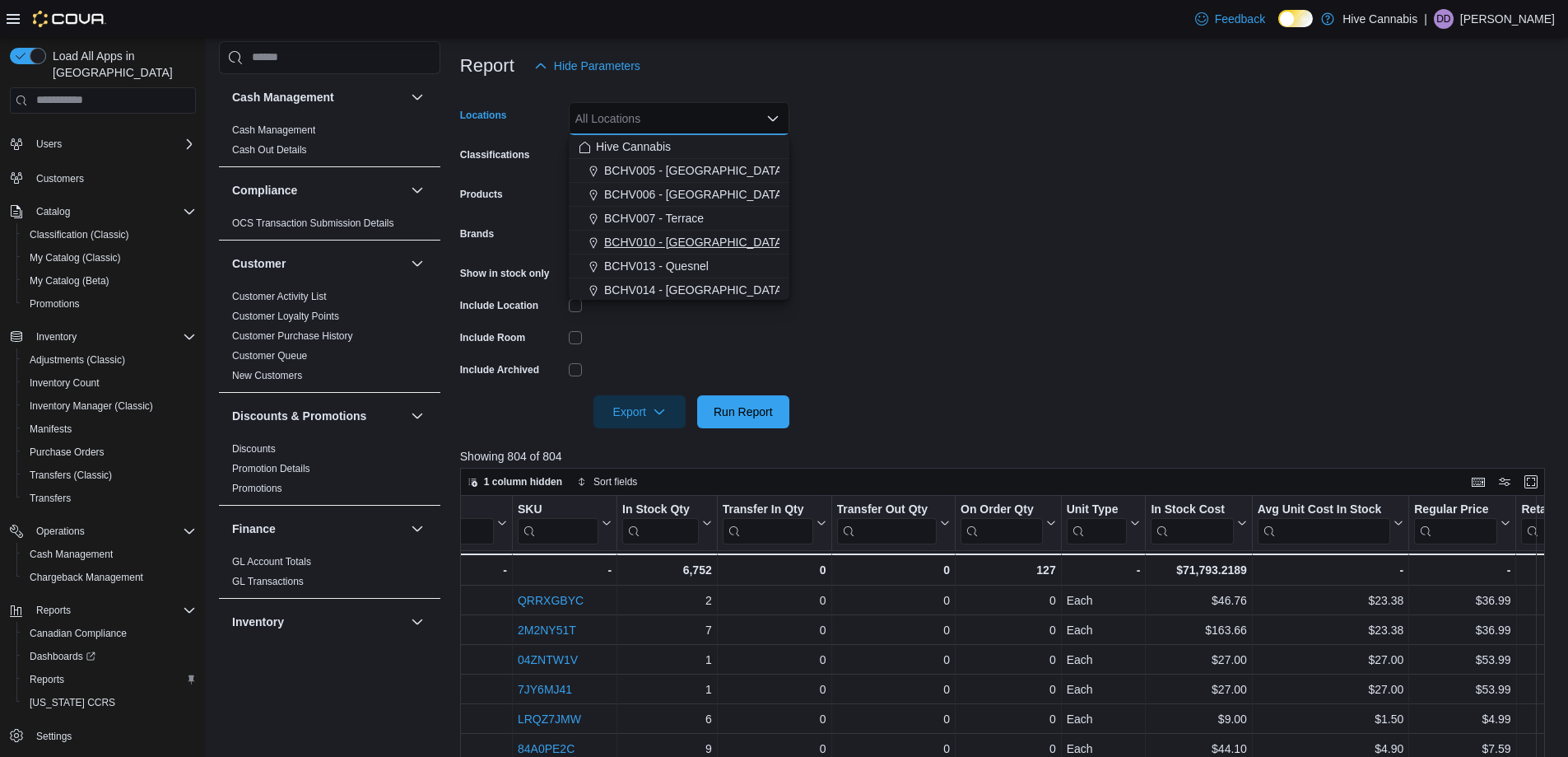
click at [679, 244] on span "BCHV010 - Port Alberni" at bounding box center [694, 241] width 181 height 17
click at [927, 231] on form "Locations BCHV010 - Port Alberni Combo box. Selected. BCHV010 - Port Alberni. P…" at bounding box center [1008, 255] width 1096 height 346
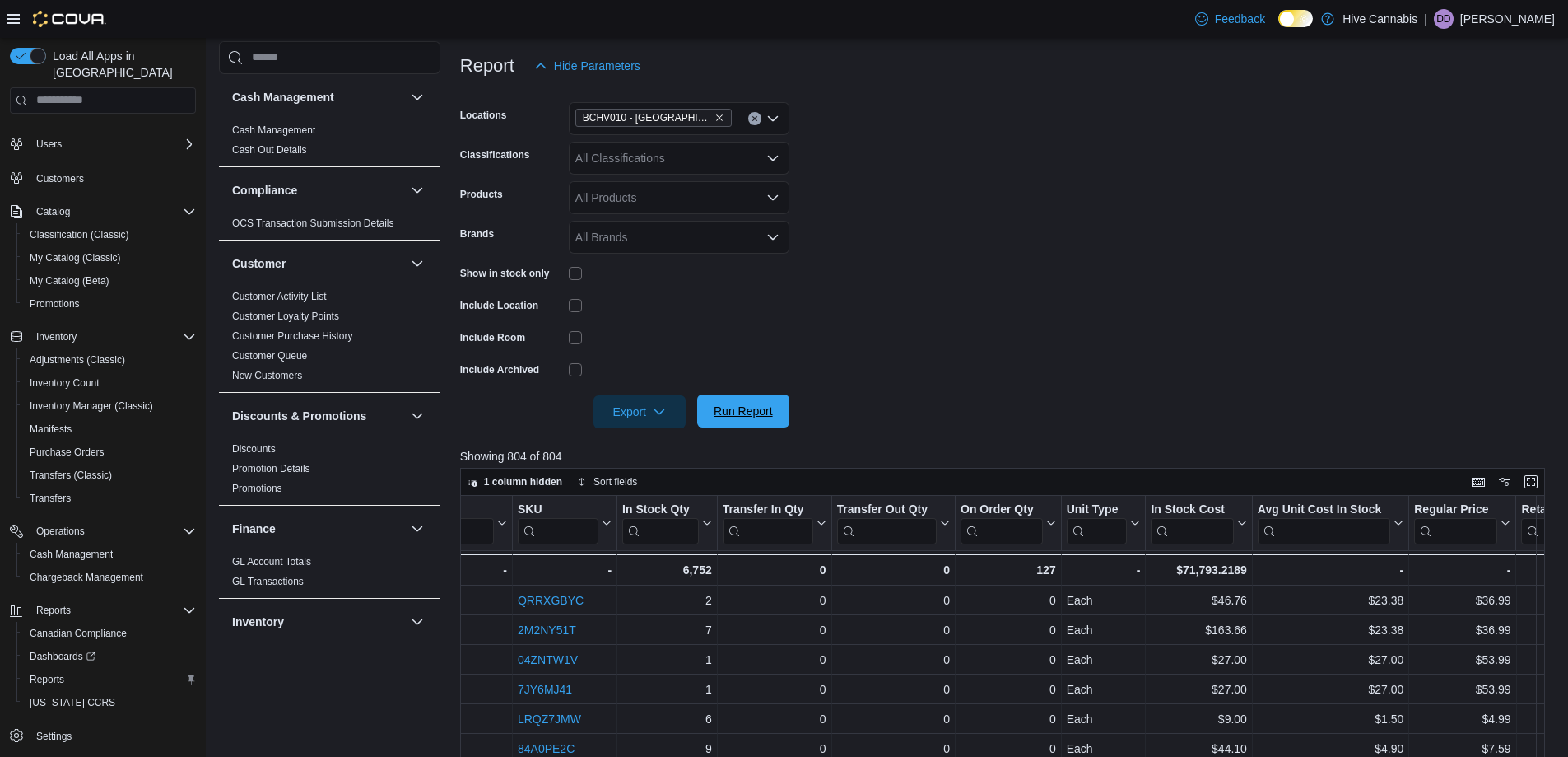
click at [752, 412] on span "Run Report" at bounding box center [743, 410] width 60 height 17
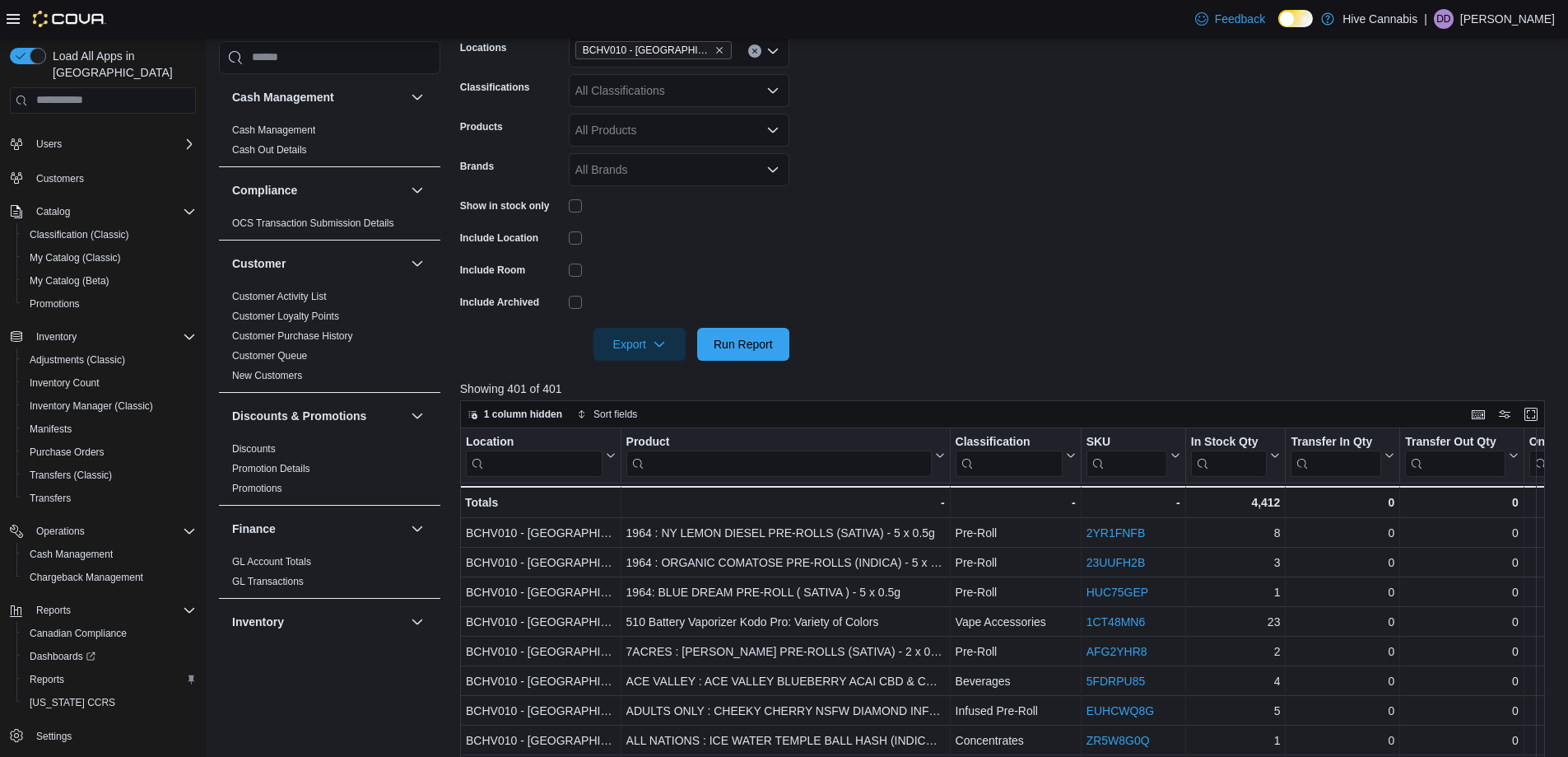
scroll to position [208, 0]
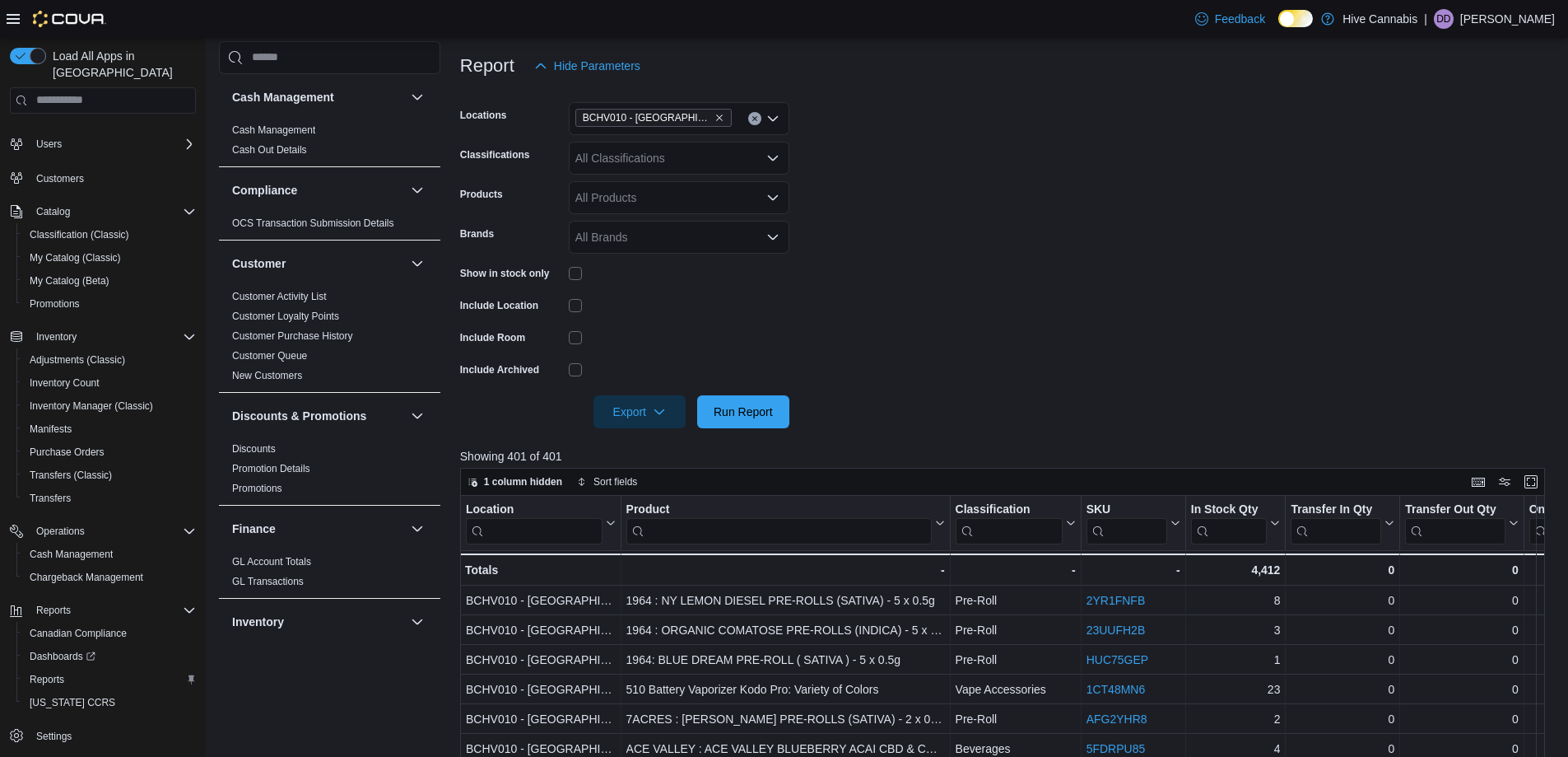
click at [626, 160] on div "All Classifications" at bounding box center [679, 158] width 221 height 33
click at [646, 261] on span "Dried Flower" at bounding box center [637, 257] width 65 height 17
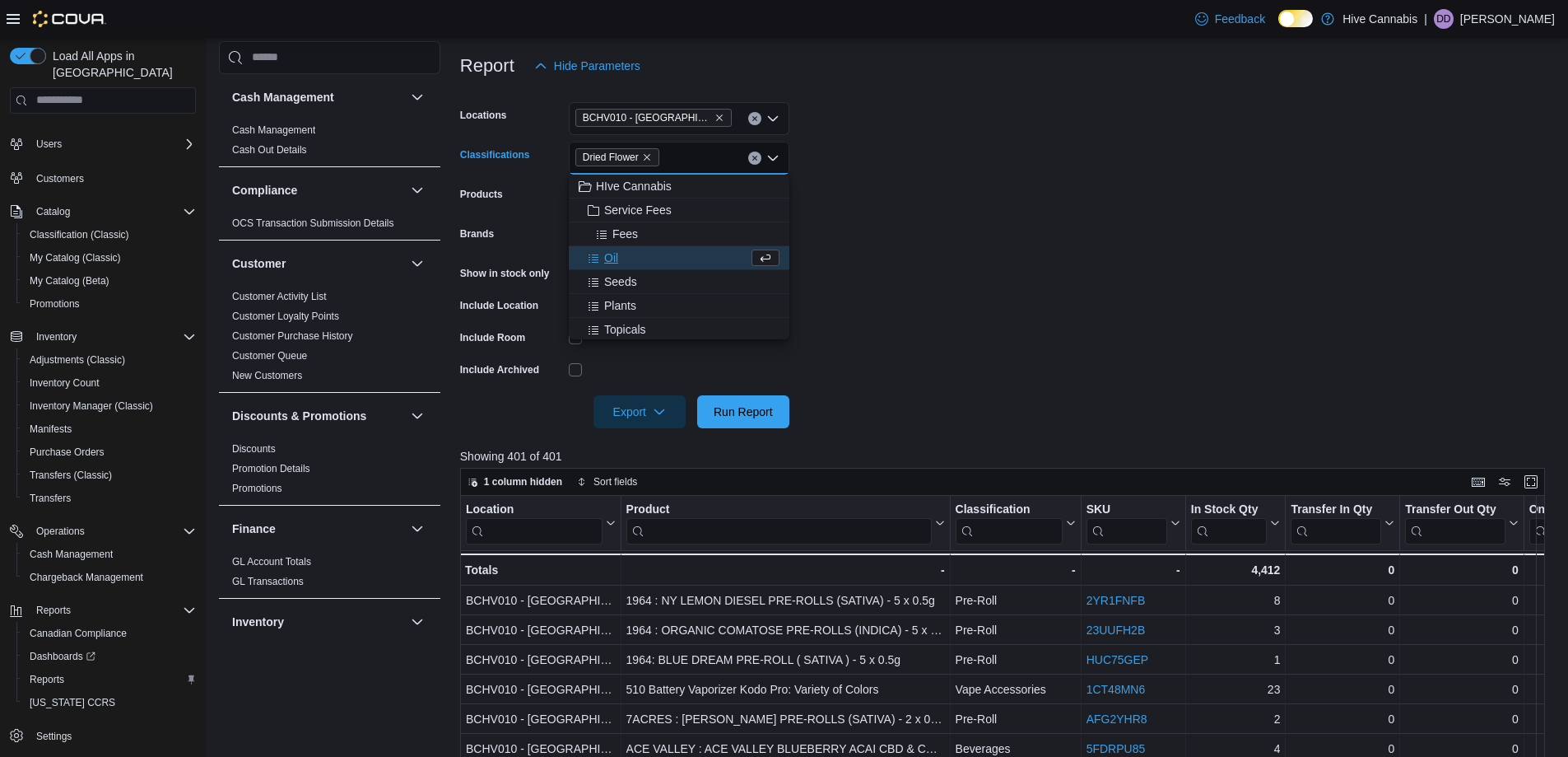
click at [945, 274] on form "Locations BCHV010 - Port Alberni Classifications Dried Flower Combo box. Select…" at bounding box center [1008, 255] width 1096 height 346
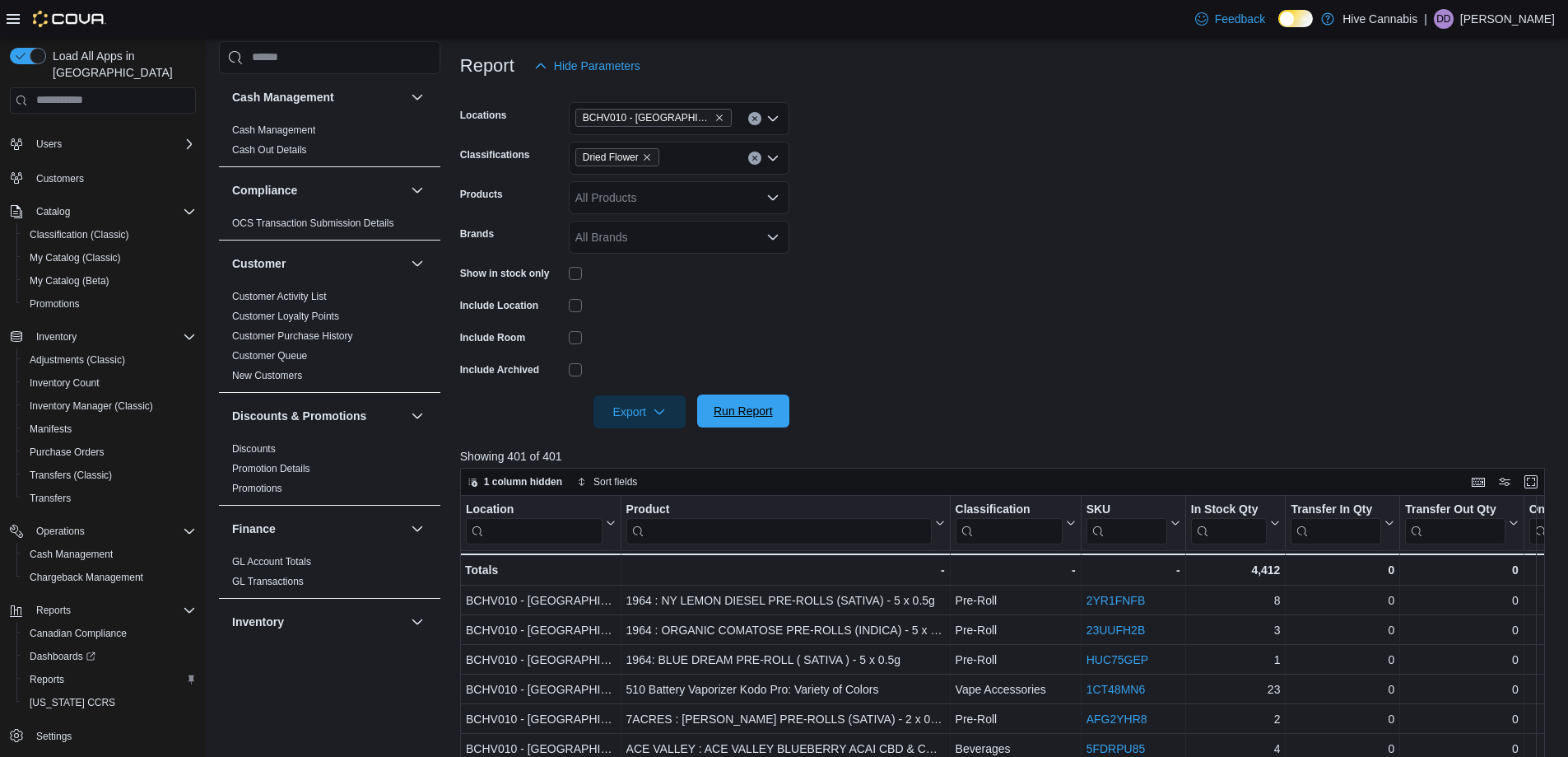
click at [761, 411] on span "Run Report" at bounding box center [743, 410] width 60 height 17
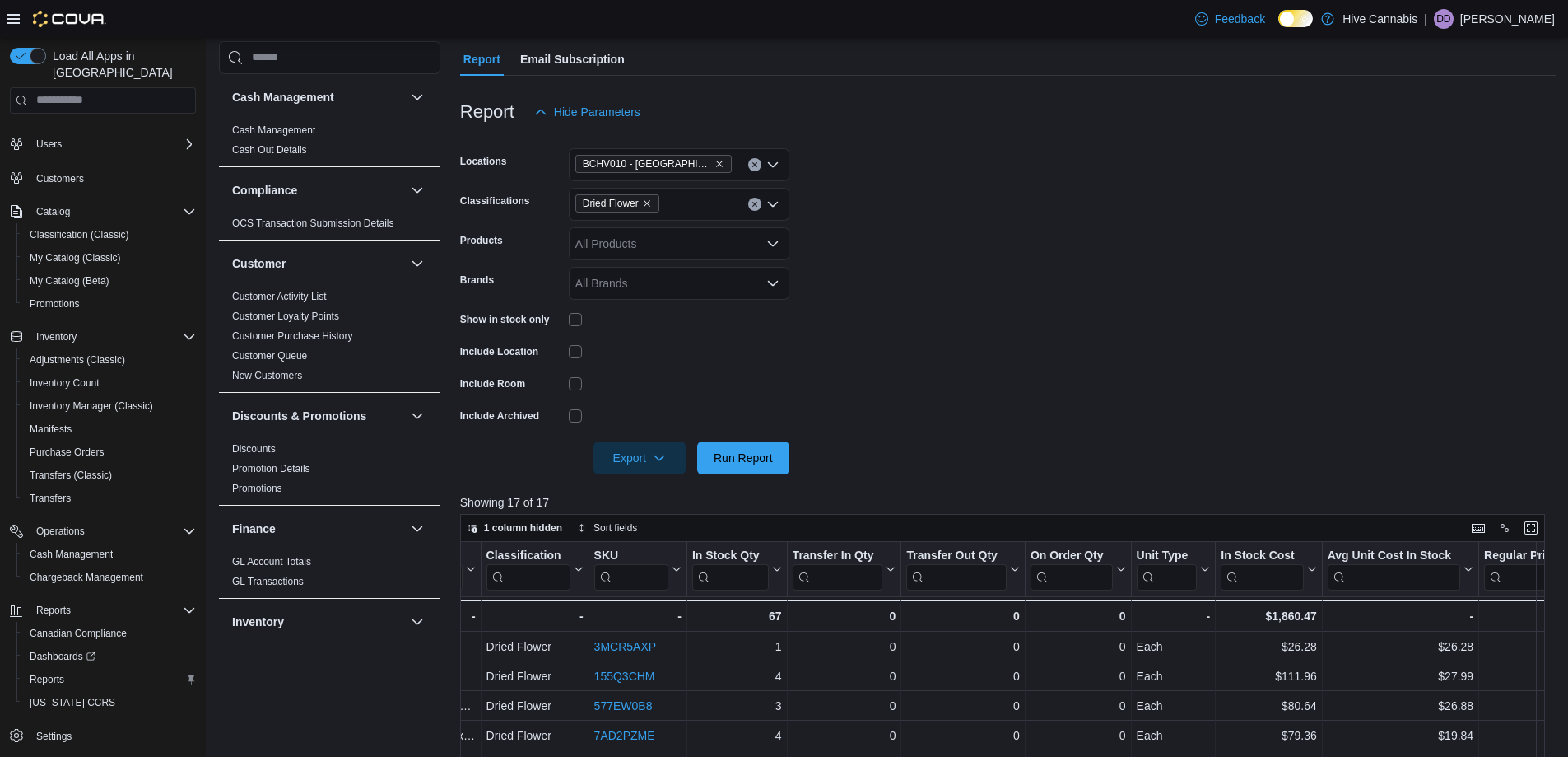
scroll to position [126, 0]
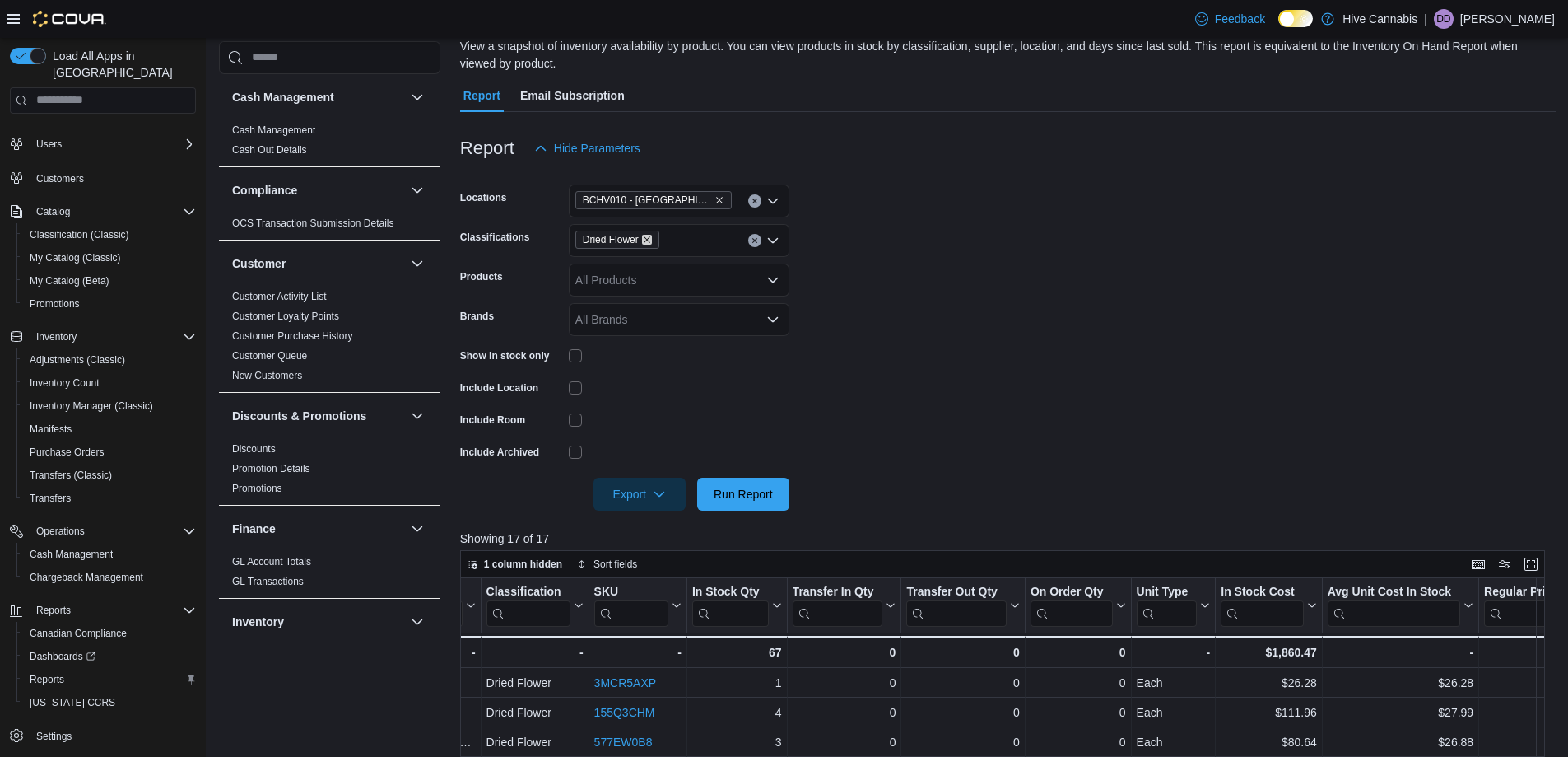
click at [646, 237] on icon "Remove Dried Flower from selection in this group" at bounding box center [646, 239] width 10 height 10
click at [623, 307] on span "Pre-Roll" at bounding box center [625, 308] width 42 height 17
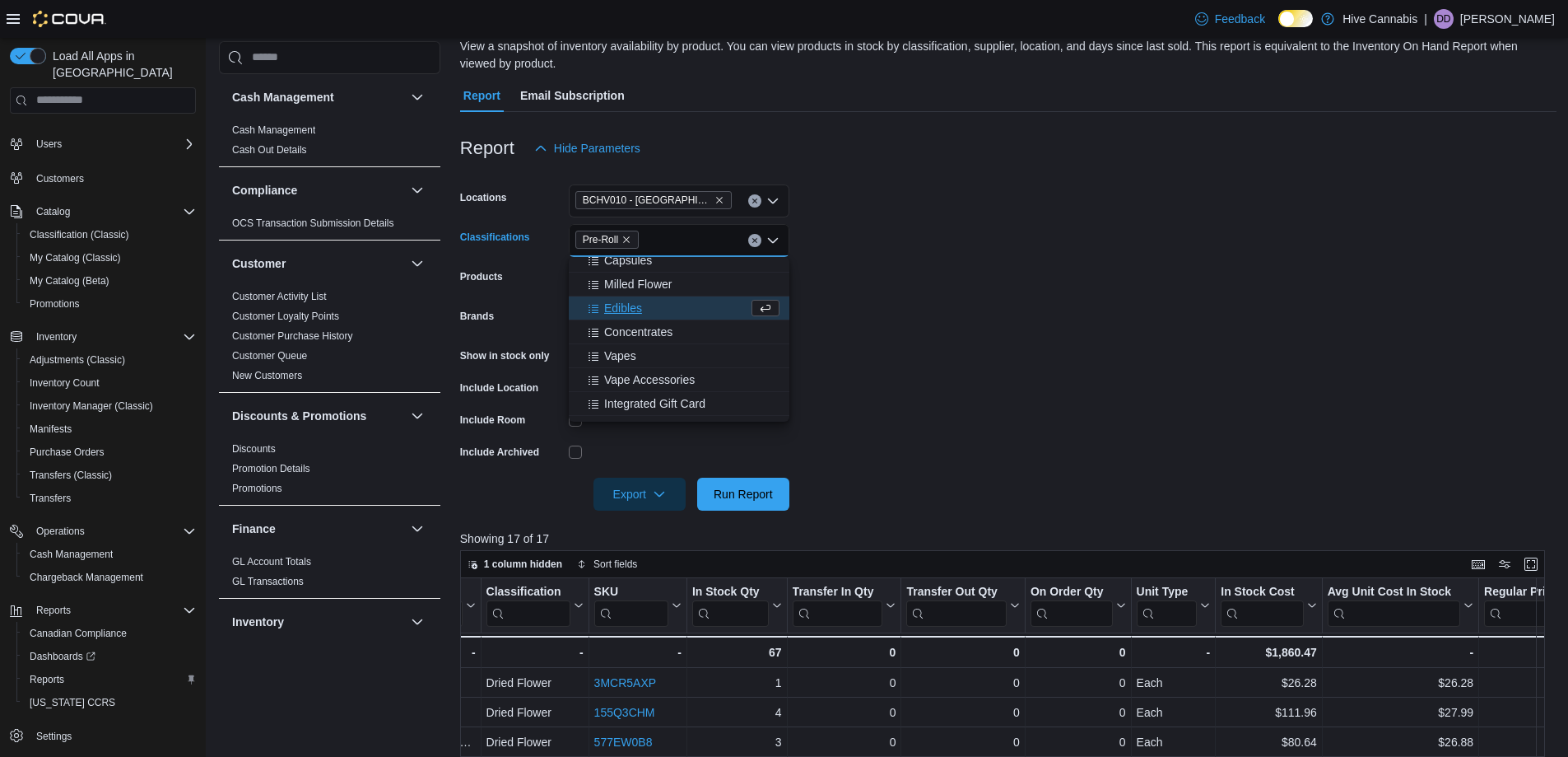
click at [994, 336] on form "Locations BCHV010 - Port Alberni Classifications Pre-Roll Combo box. Selected. …" at bounding box center [1008, 338] width 1096 height 346
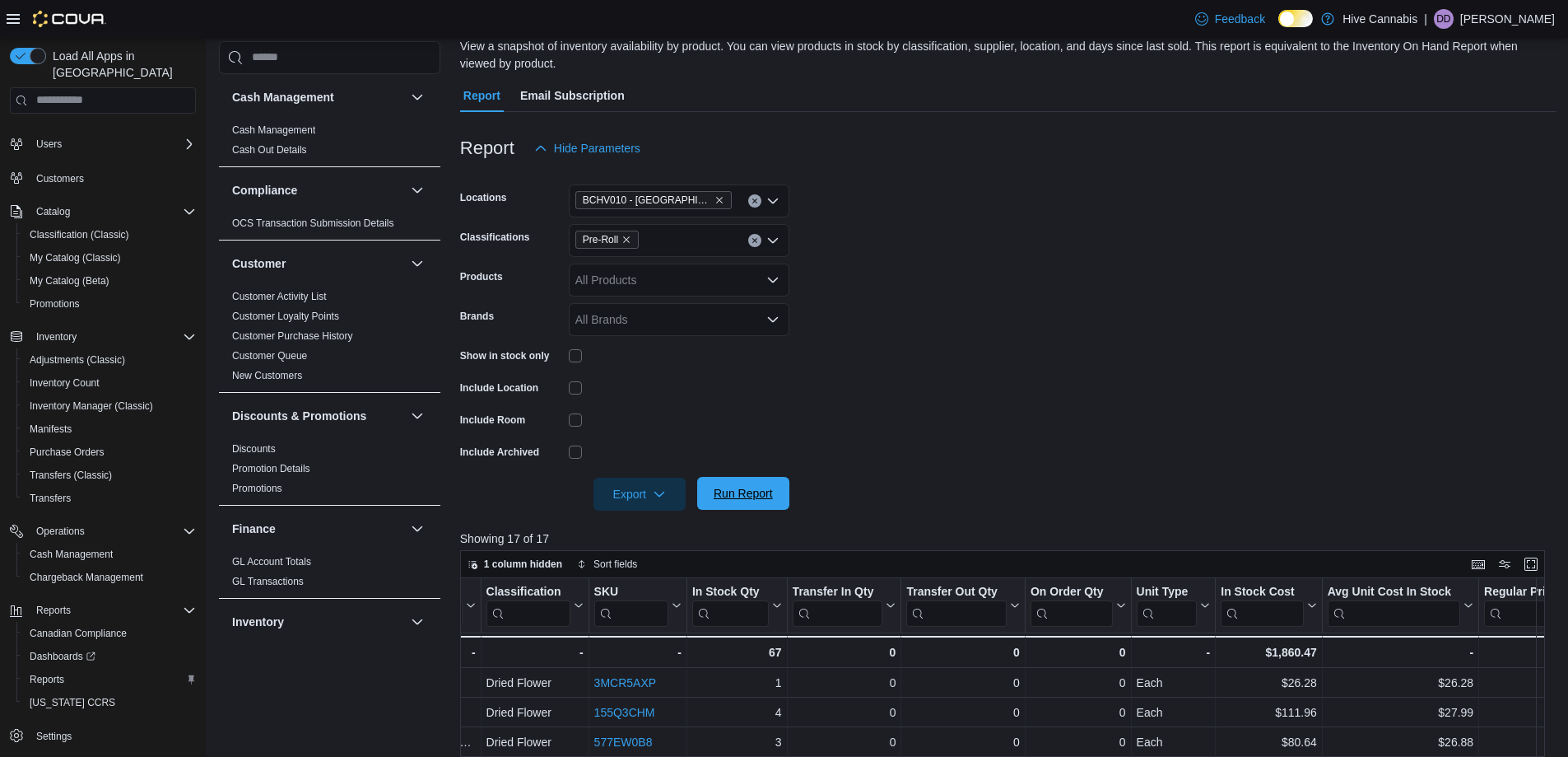
click at [757, 491] on span "Run Report" at bounding box center [743, 492] width 60 height 17
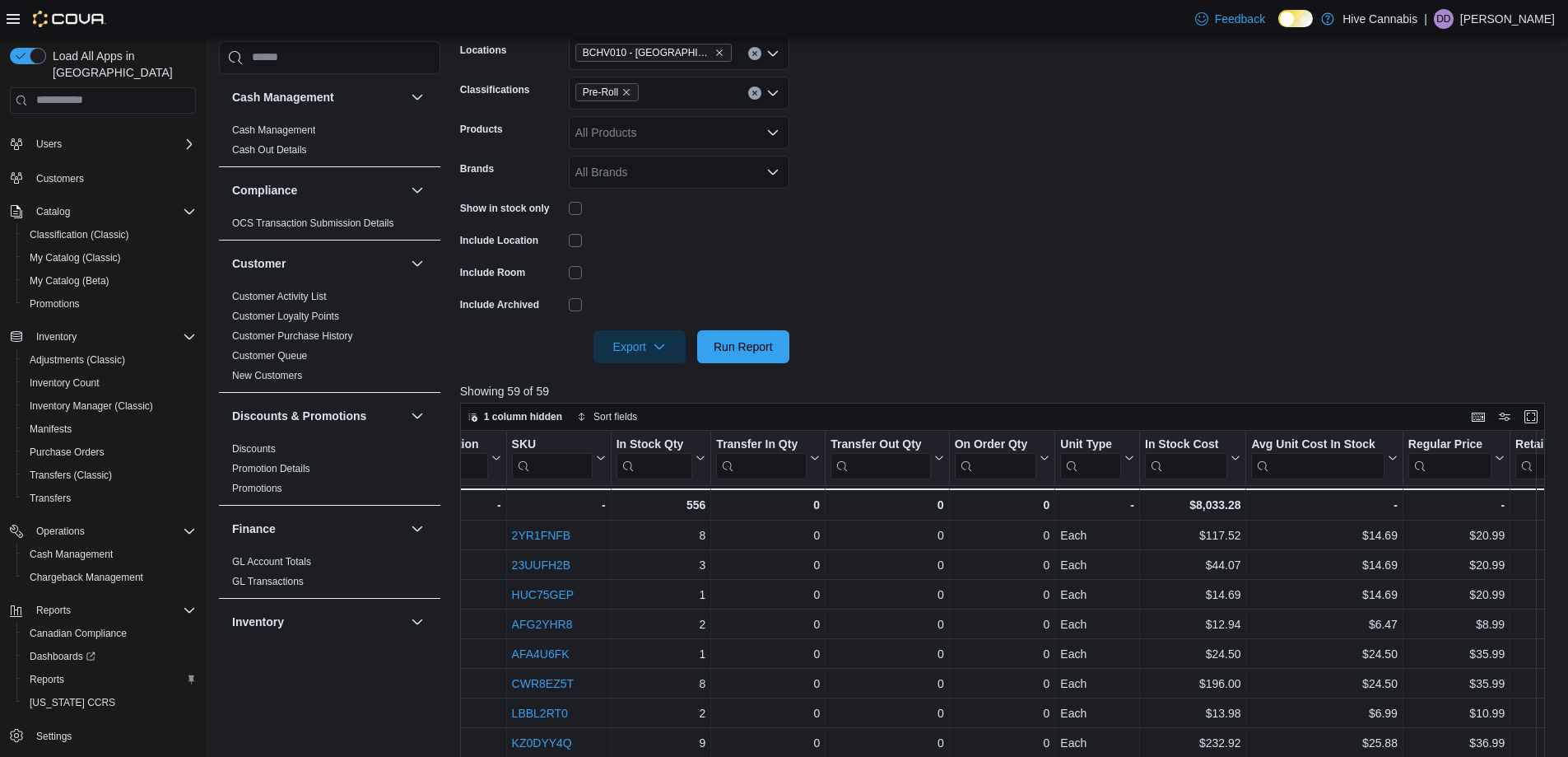
scroll to position [208, 0]
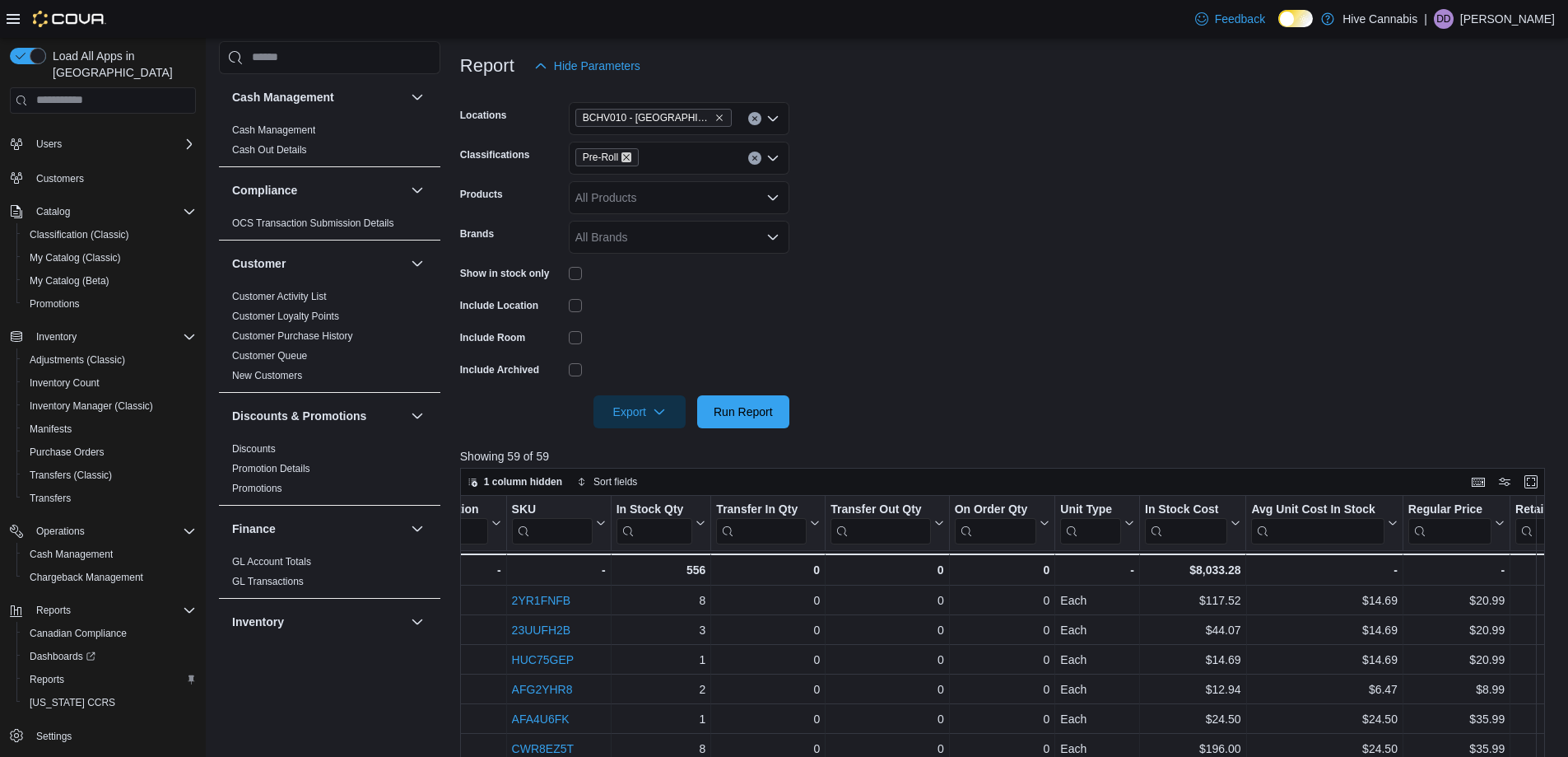
click at [626, 154] on icon "Remove Pre-Roll from selection in this group" at bounding box center [626, 157] width 10 height 10
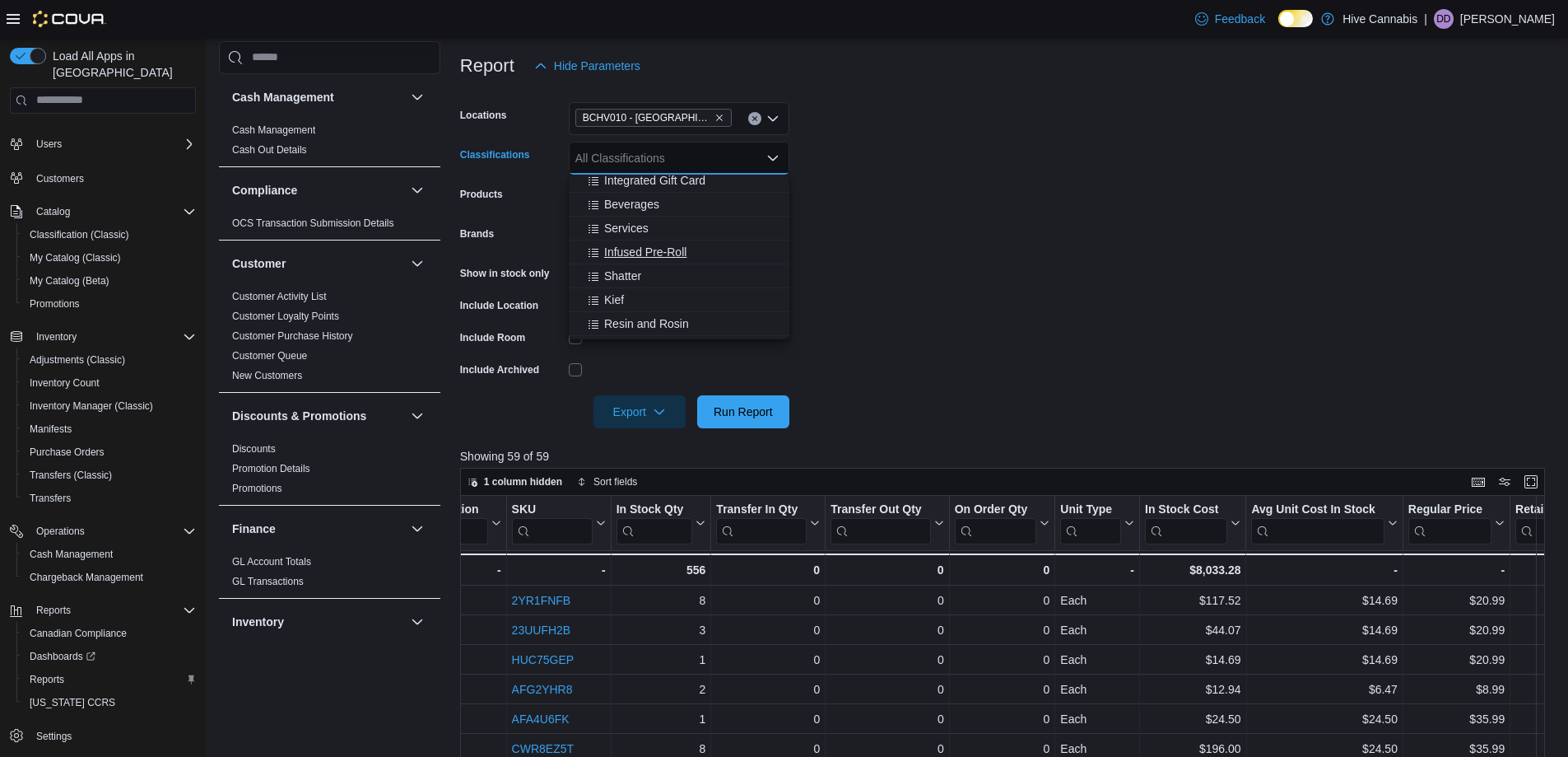
click at [664, 253] on span "Infused Pre-Roll" at bounding box center [645, 251] width 82 height 17
click at [924, 289] on form "Locations BCHV010 - Port Alberni Classifications Infused Pre-Roll Combo box. Se…" at bounding box center [1008, 255] width 1096 height 346
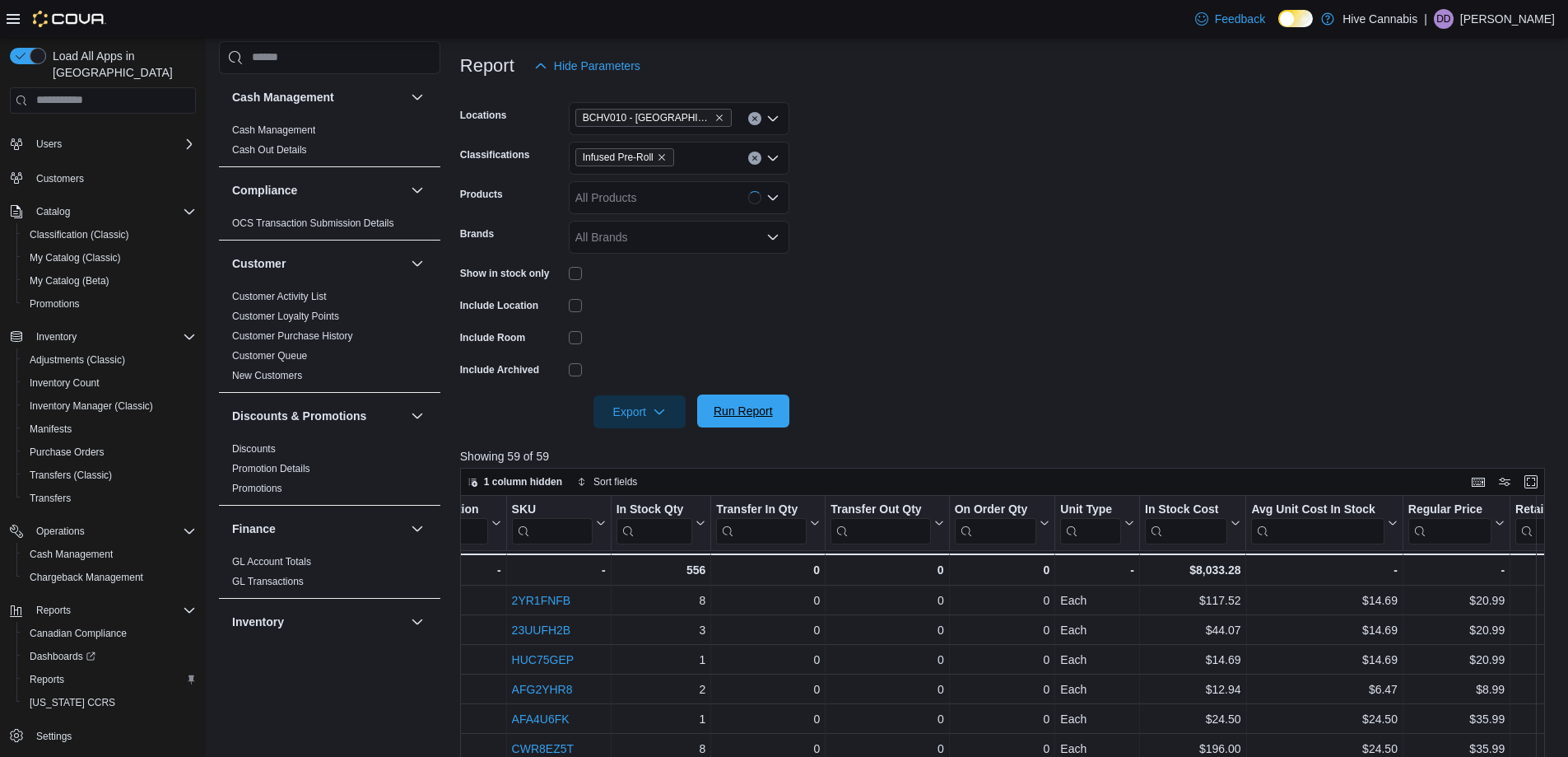
click at [752, 413] on span "Run Report" at bounding box center [743, 410] width 60 height 17
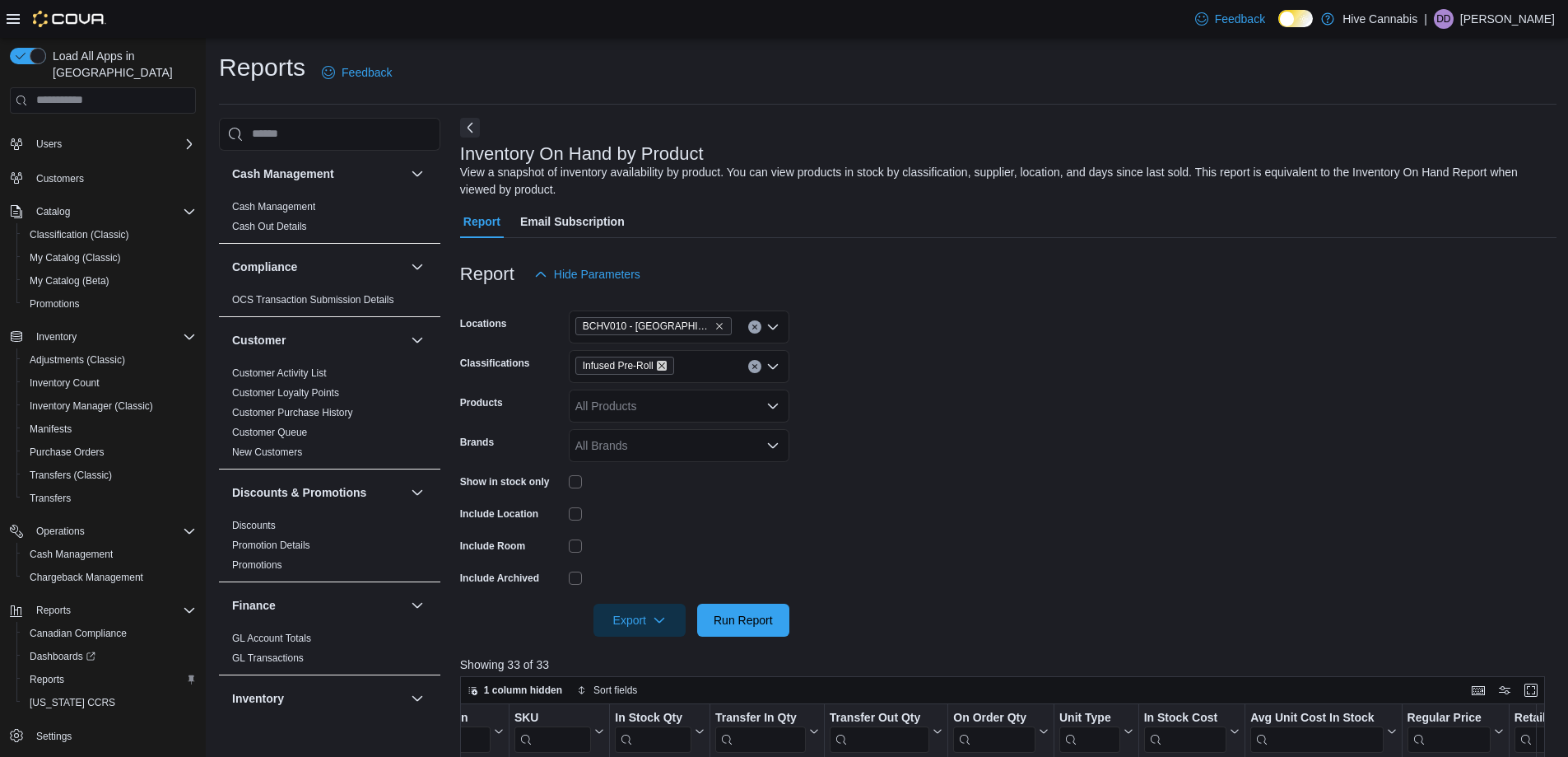
click at [664, 364] on icon "Remove Infused Pre-Roll from selection in this group" at bounding box center [662, 365] width 10 height 10
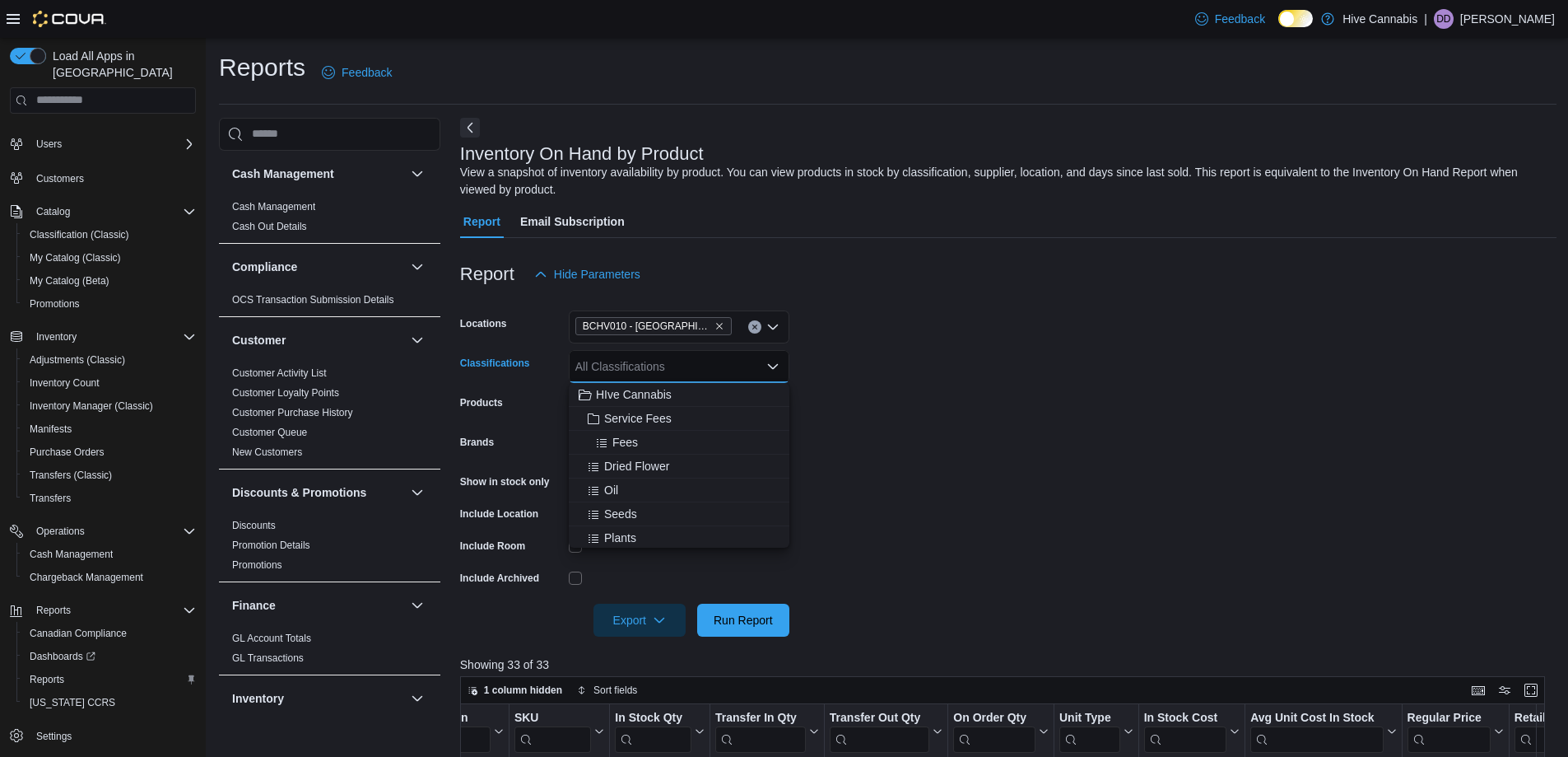
click at [849, 427] on form "Locations BCHV010 - Port Alberni Classifications All Classifications Combo box.…" at bounding box center [1008, 464] width 1096 height 346
